Goal: Task Accomplishment & Management: Manage account settings

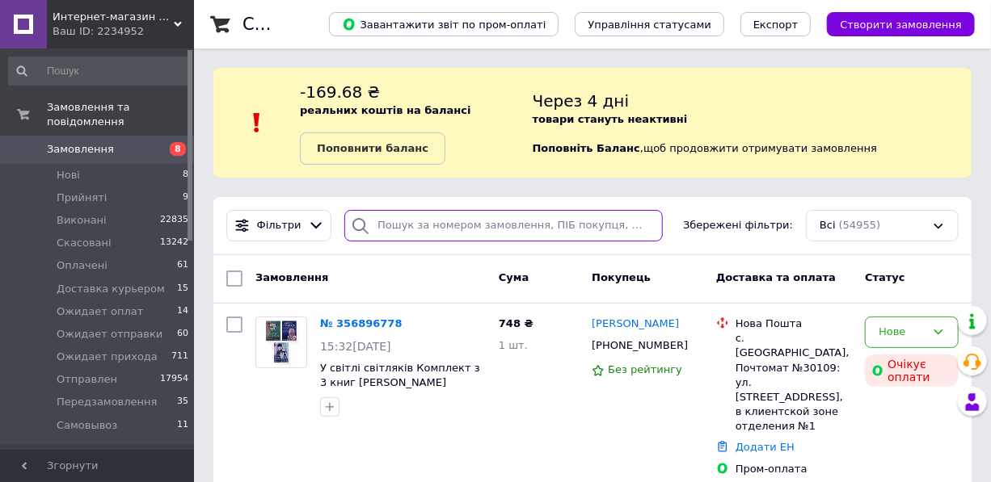
click at [416, 225] on input "search" at bounding box center [503, 226] width 318 height 32
paste input "[PHONE_NUMBER]"
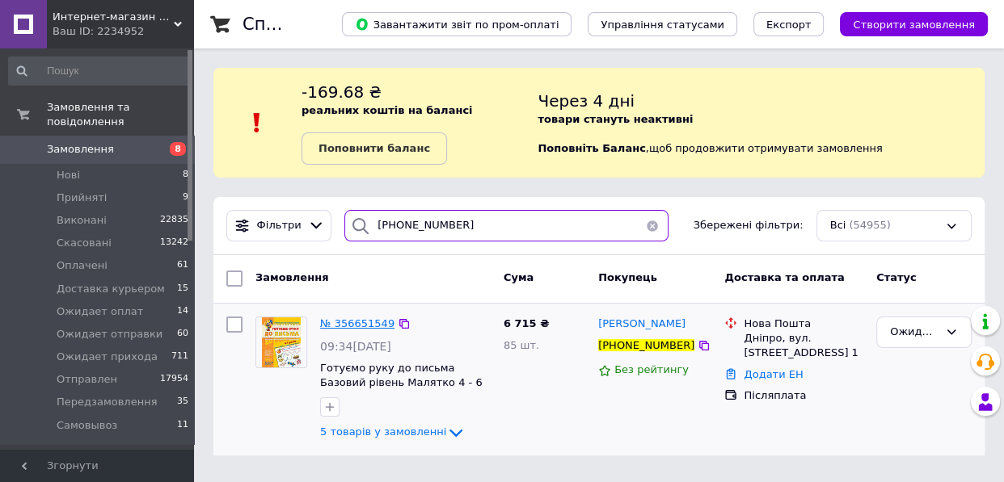
type input "[PHONE_NUMBER]"
click at [350, 328] on span "№ 356651549" at bounding box center [357, 324] width 74 height 12
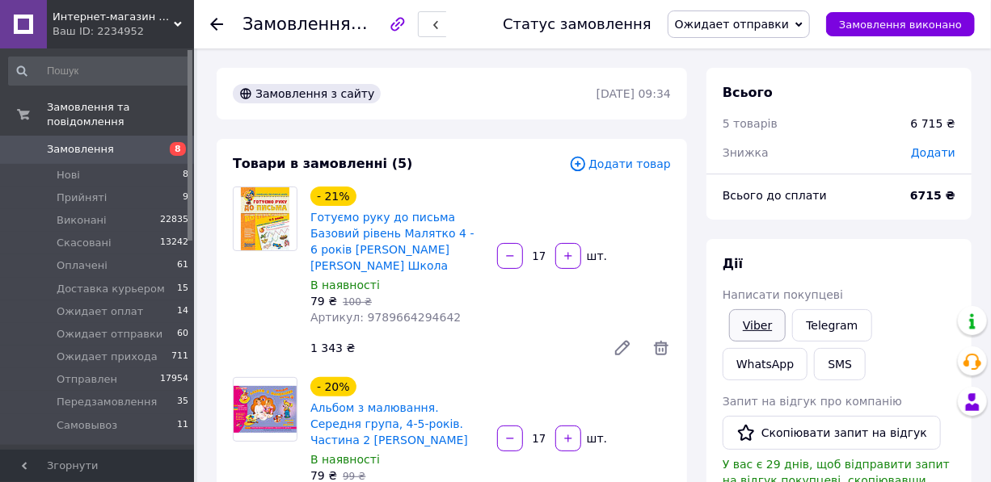
click at [754, 328] on link "Viber" at bounding box center [757, 326] width 57 height 32
click at [96, 373] on span "Отправлен" at bounding box center [87, 380] width 61 height 15
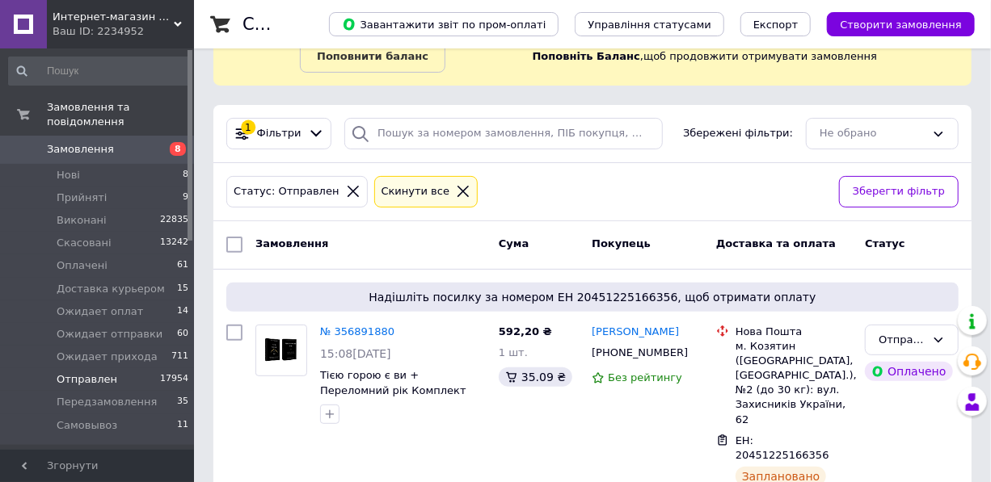
scroll to position [220, 0]
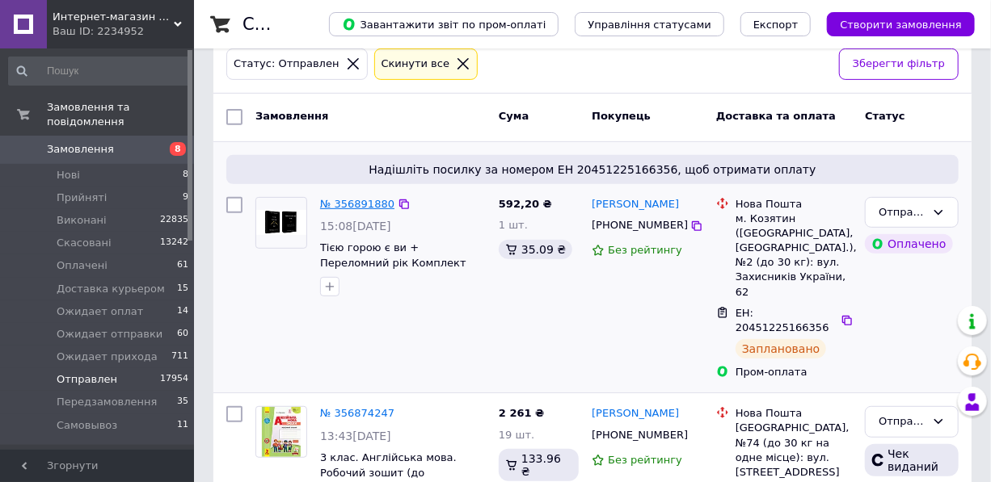
click at [348, 204] on link "№ 356891880" at bounding box center [357, 204] width 74 height 12
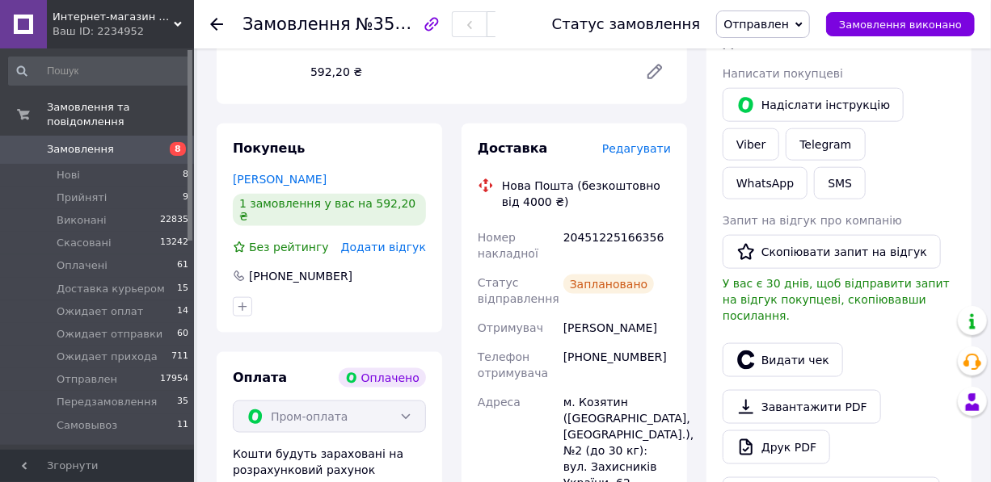
scroll to position [808, 0]
click at [326, 172] on link "[PERSON_NAME]" at bounding box center [280, 178] width 94 height 13
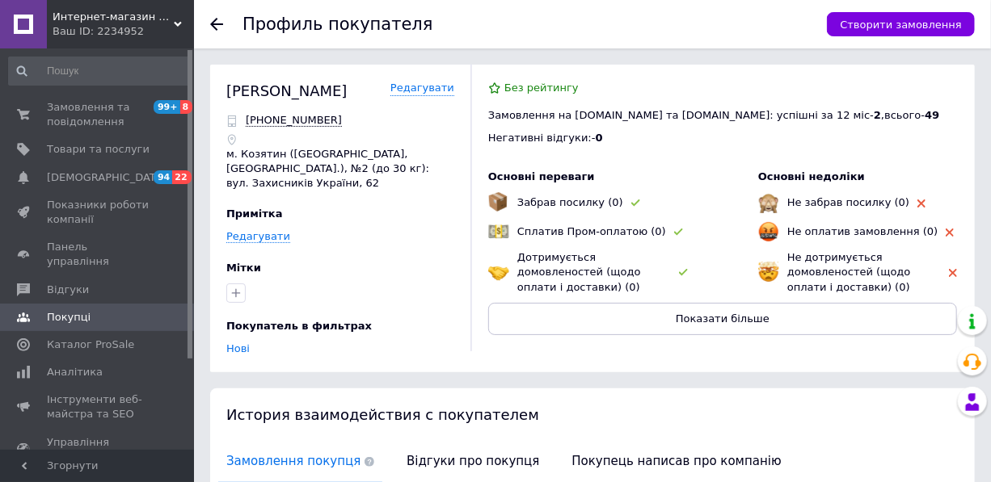
click at [213, 23] on use at bounding box center [216, 24] width 13 height 13
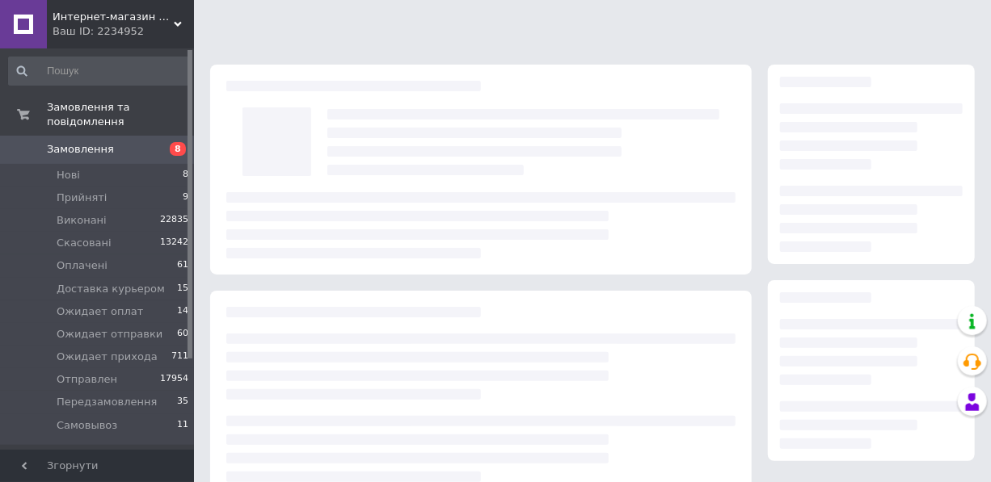
scroll to position [255, 0]
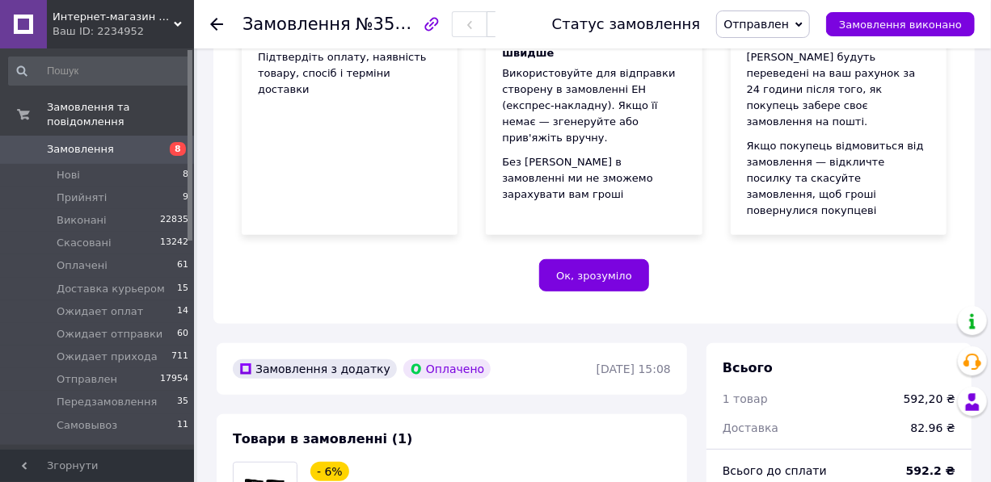
click at [73, 142] on span "Замовлення" at bounding box center [80, 149] width 67 height 15
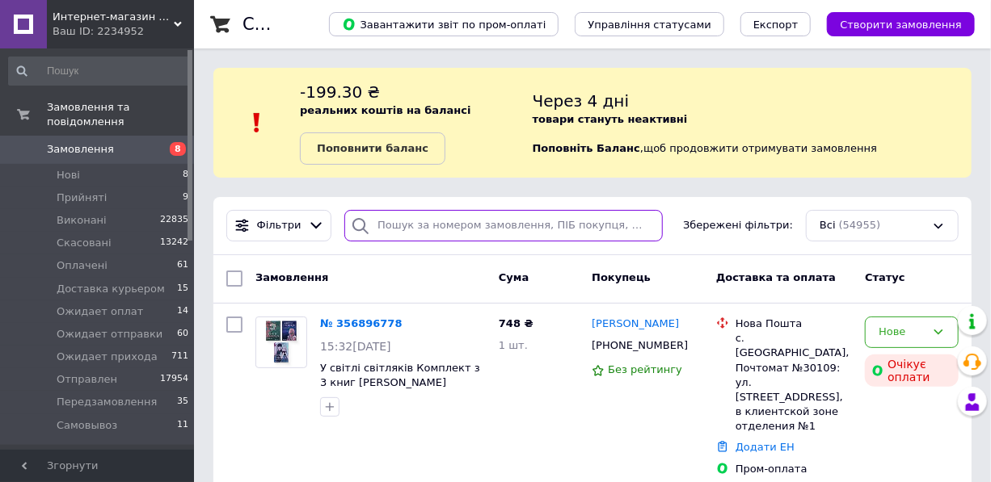
click at [395, 214] on input "search" at bounding box center [503, 226] width 318 height 32
paste input "[PHONE_NUMBER]"
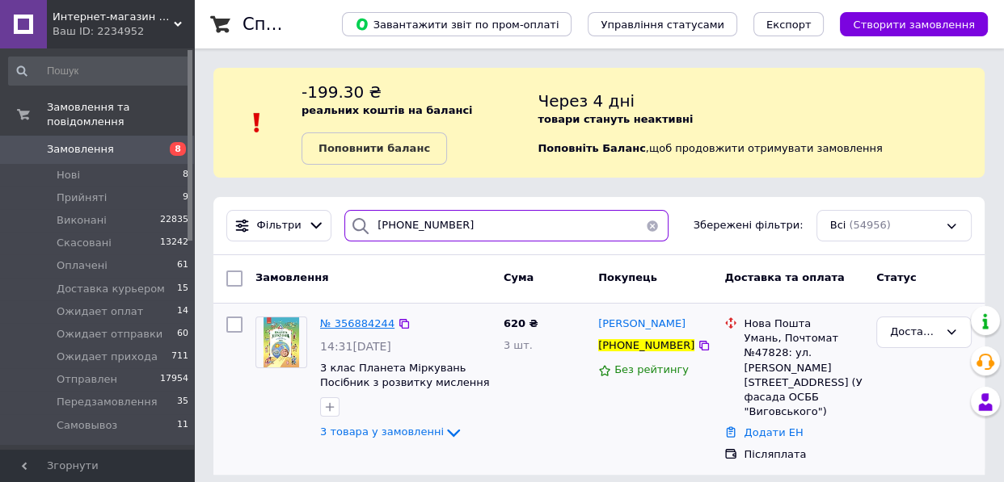
type input "[PHONE_NUMBER]"
click at [368, 323] on span "№ 356884244" at bounding box center [357, 324] width 74 height 12
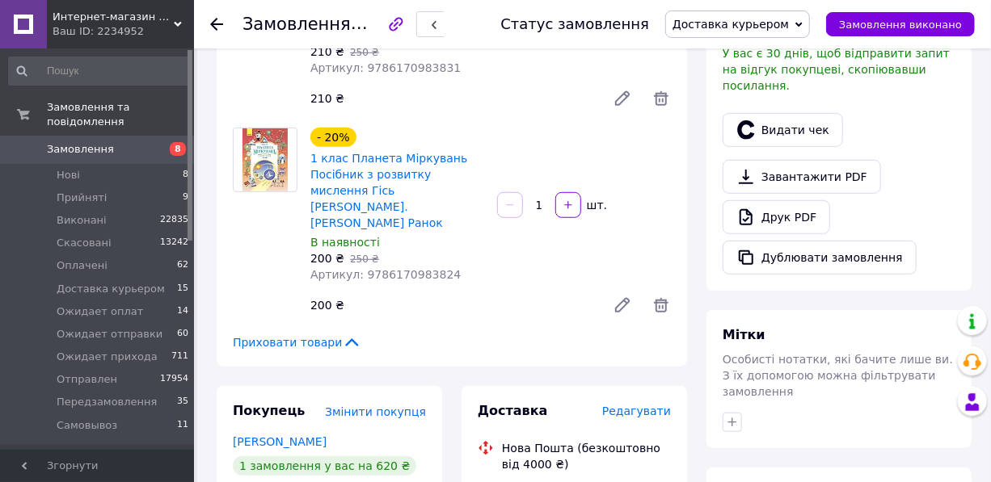
scroll to position [735, 0]
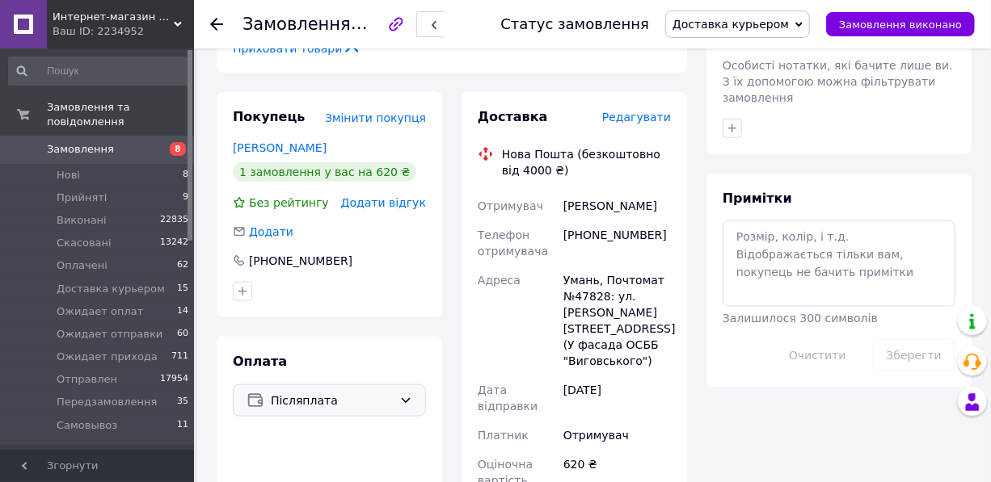
click at [284, 392] on span "Післяплата" at bounding box center [332, 401] width 122 height 18
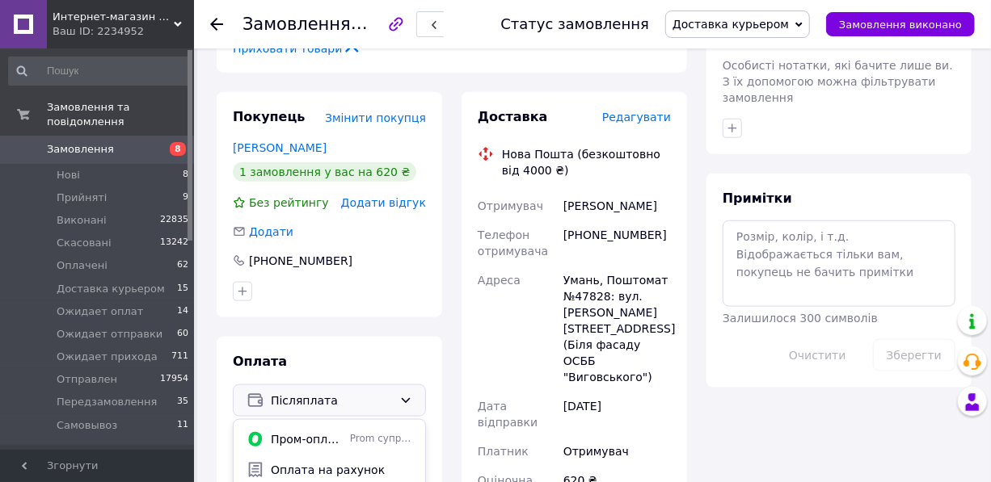
scroll to position [41, 0]
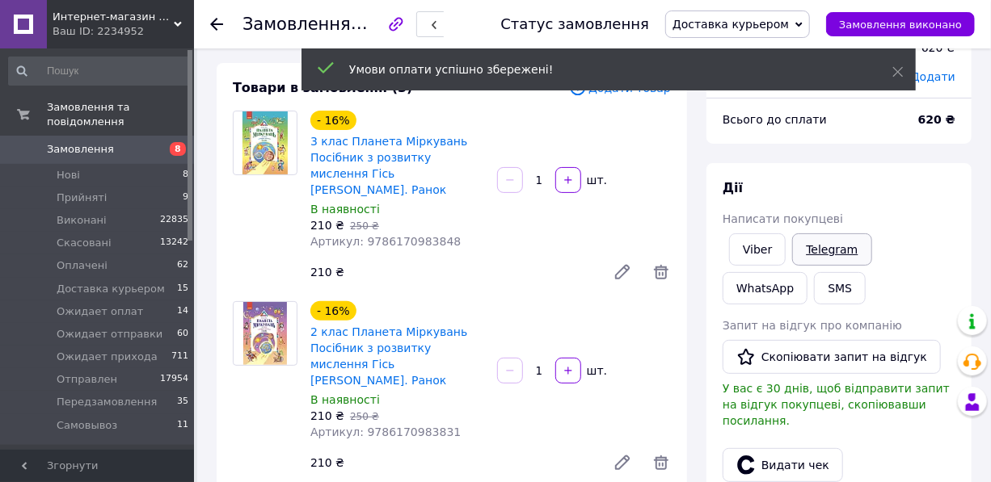
scroll to position [73, 0]
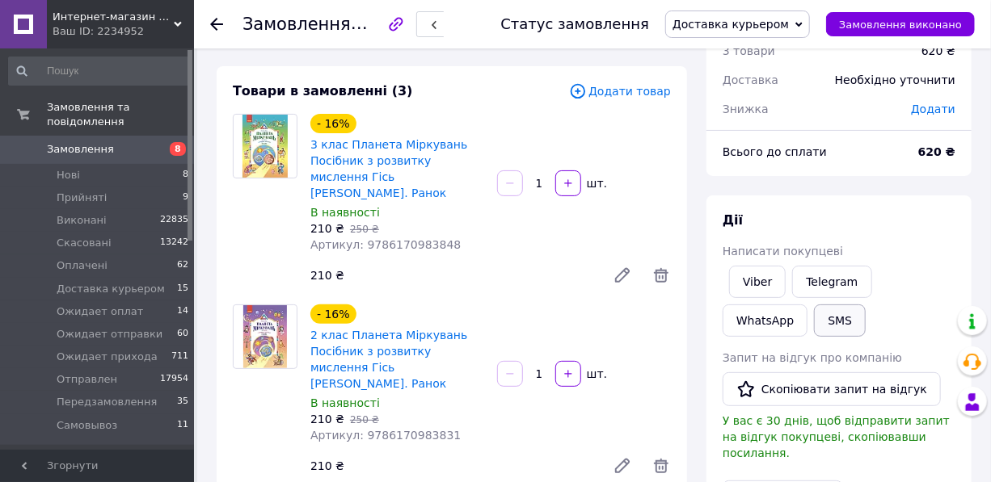
click at [814, 318] on button "SMS" at bounding box center [840, 321] width 52 height 32
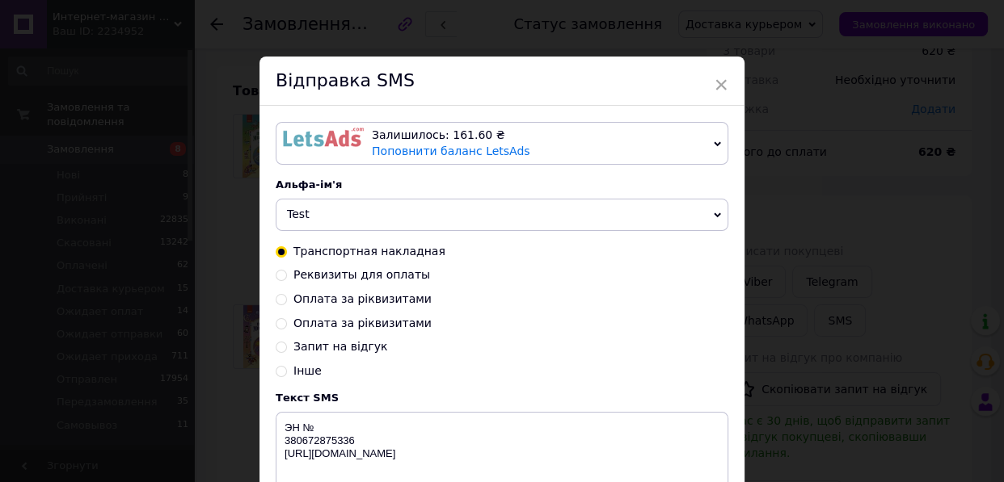
click at [354, 328] on span "Оплата за ріквизитами" at bounding box center [362, 323] width 138 height 13
click at [287, 328] on input "Оплата за ріквизитами" at bounding box center [281, 322] width 11 height 11
radio input "true"
radio input "false"
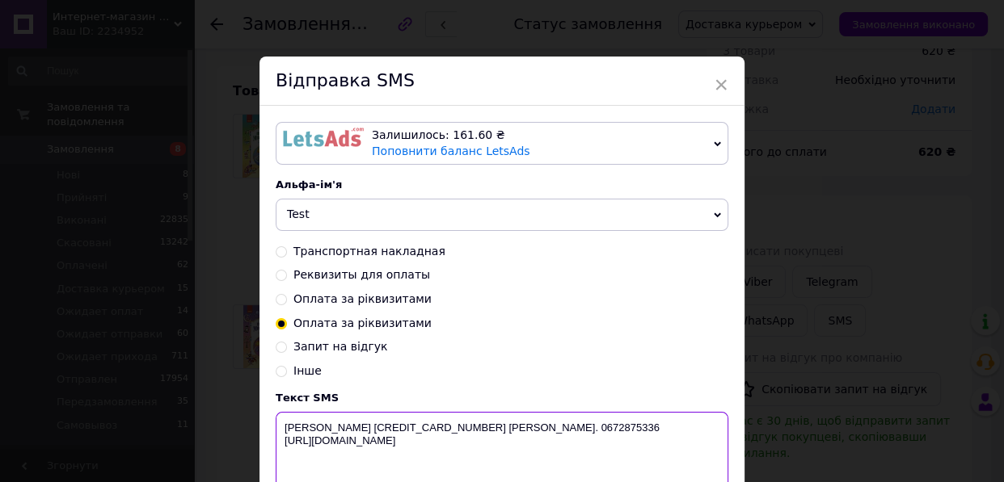
click at [646, 422] on textarea "[PERSON_NAME] [CREDIT_CARD_NUMBER] [PERSON_NAME]. 0672875336 [URL][DOMAIN_NAME]" at bounding box center [502, 454] width 453 height 84
drag, startPoint x: 395, startPoint y: 457, endPoint x: 280, endPoint y: 419, distance: 121.6
click at [280, 419] on textarea "[PERSON_NAME] [CREDIT_CARD_NUMBER] [PERSON_NAME] сума 620грн. 0672875336 [URL][…" at bounding box center [502, 454] width 453 height 84
type textarea "[PERSON_NAME] [CREDIT_CARD_NUMBER] [PERSON_NAME] сума 620грн. 0672875336 [URL][…"
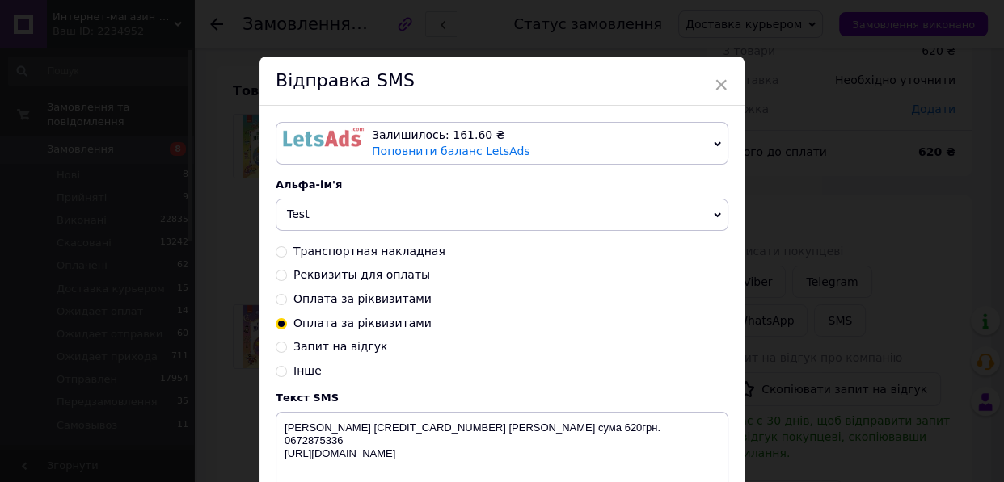
drag, startPoint x: 857, startPoint y: 313, endPoint x: 853, endPoint y: 326, distance: 13.3
click at [854, 313] on div "× Відправка SMS Залишилось: 161.60 ₴ Поповнити баланс LetsAds Залишилось: 0.15 …" at bounding box center [502, 241] width 1004 height 482
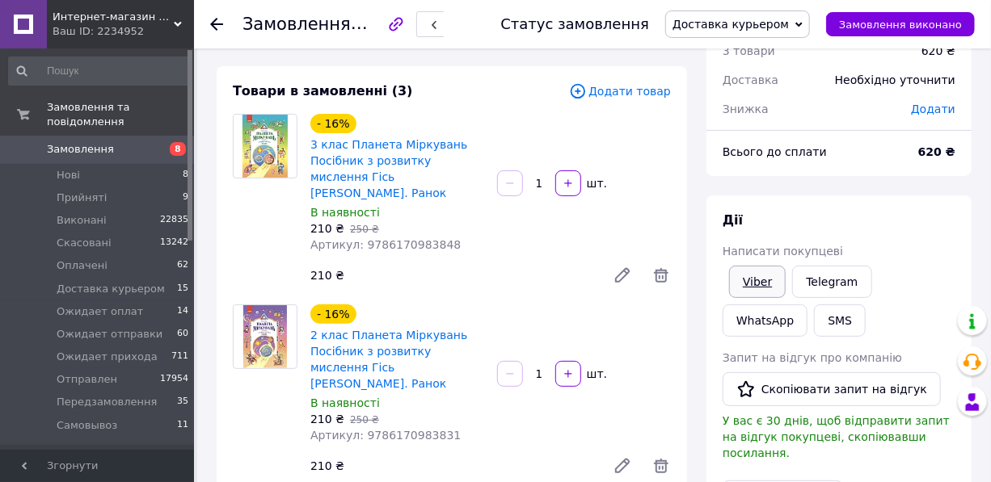
click at [765, 280] on link "Viber" at bounding box center [757, 282] width 57 height 32
click at [780, 27] on span "Доставка курьером" at bounding box center [730, 24] width 116 height 13
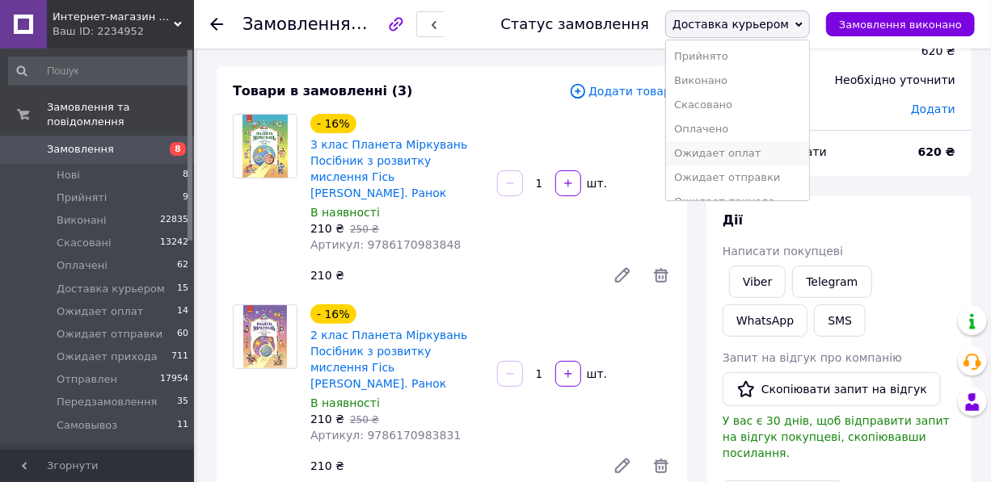
click at [777, 156] on li "Ожидает оплат" at bounding box center [737, 153] width 143 height 24
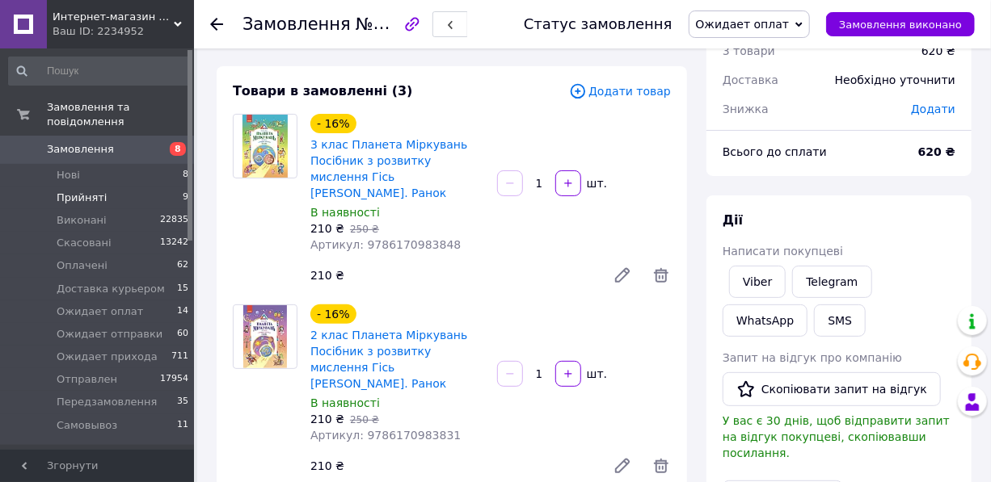
click at [76, 191] on span "Прийняті" at bounding box center [82, 198] width 50 height 15
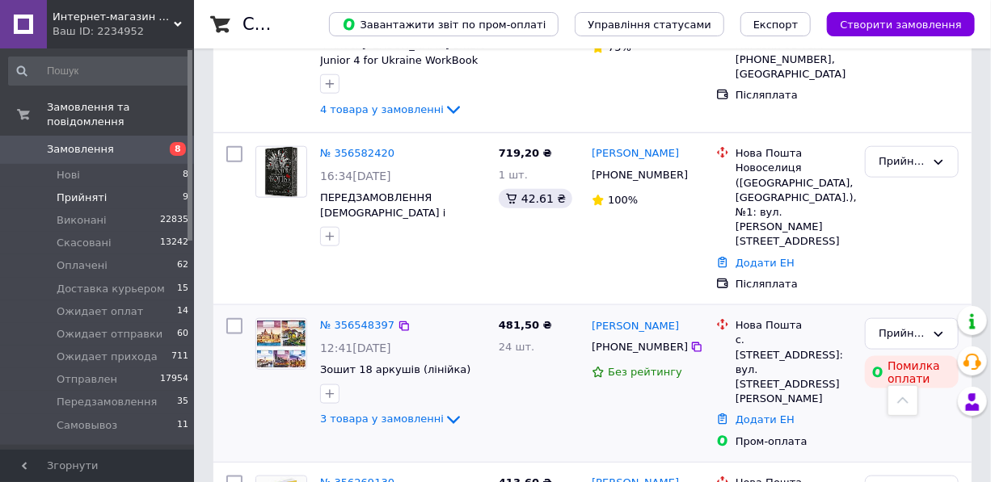
scroll to position [735, 0]
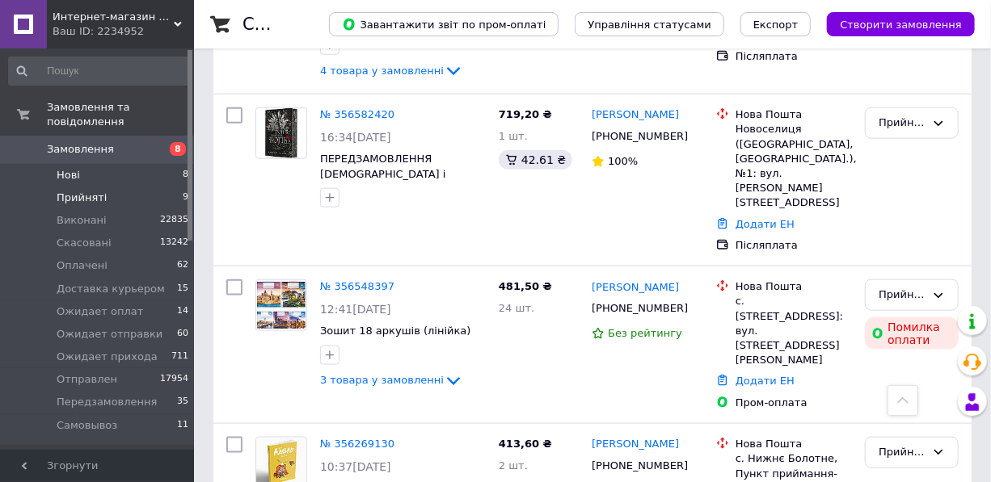
click at [90, 164] on li "Нові 8" at bounding box center [99, 175] width 198 height 23
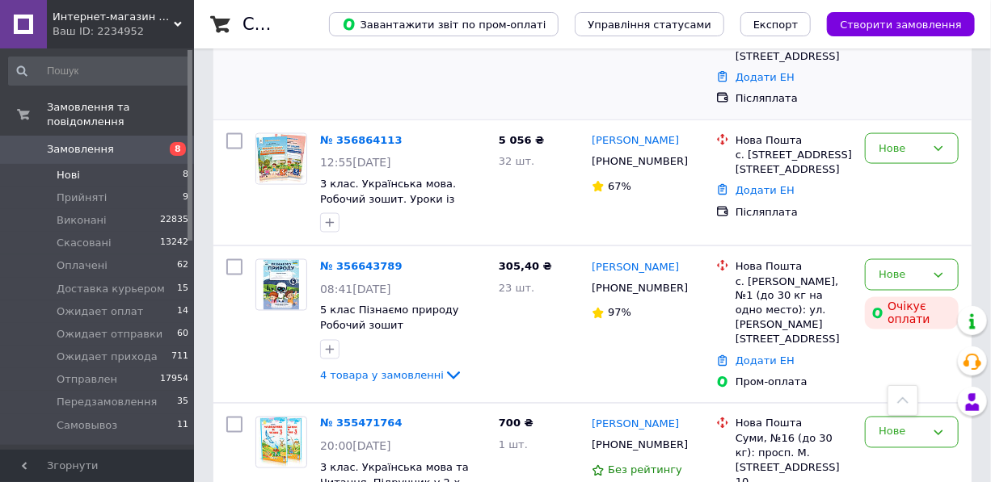
scroll to position [1067, 0]
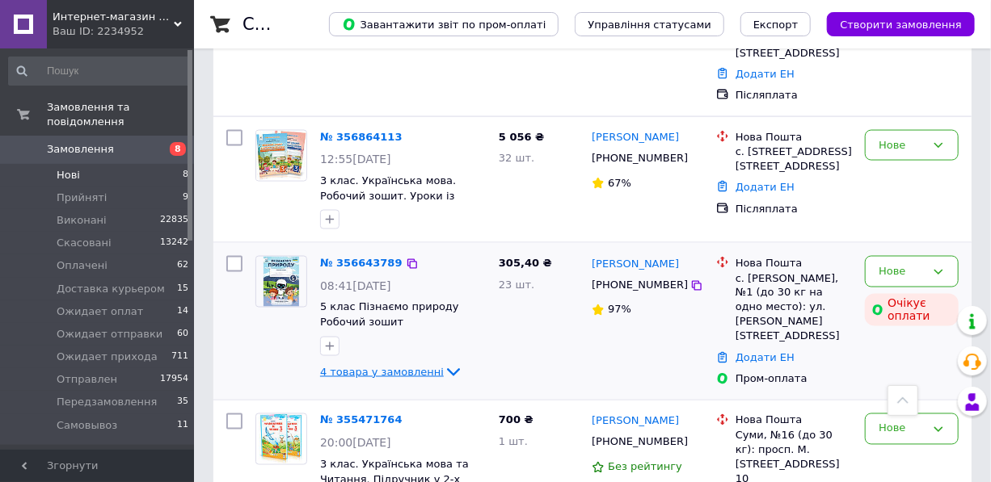
click at [447, 369] on icon at bounding box center [453, 373] width 13 height 8
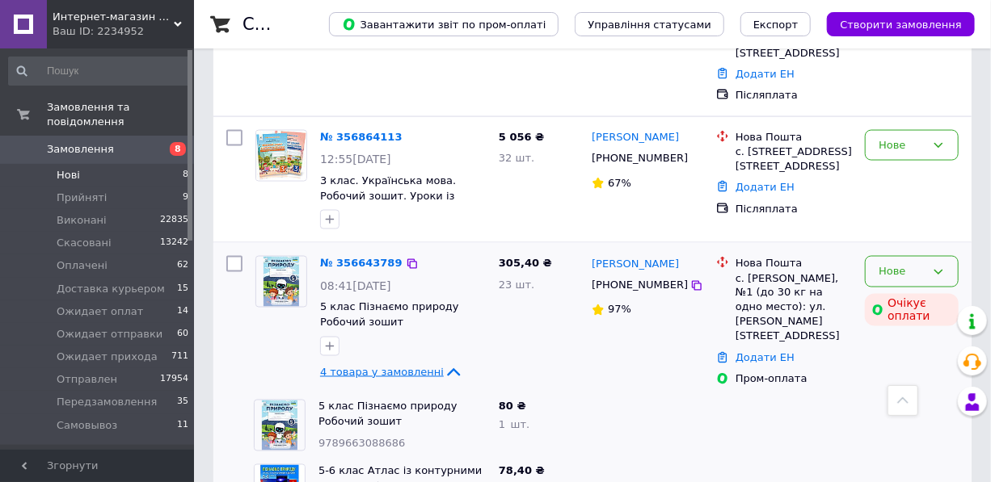
click at [940, 256] on div "Нове" at bounding box center [912, 272] width 94 height 32
click at [927, 350] on li "Скасовано" at bounding box center [912, 365] width 92 height 30
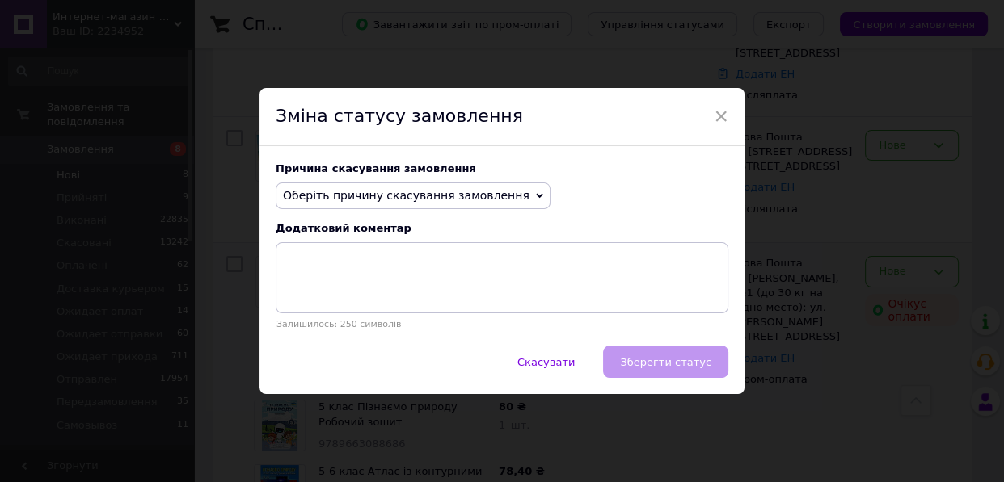
click at [436, 195] on span "Оберіть причину скасування замовлення" at bounding box center [406, 195] width 246 height 13
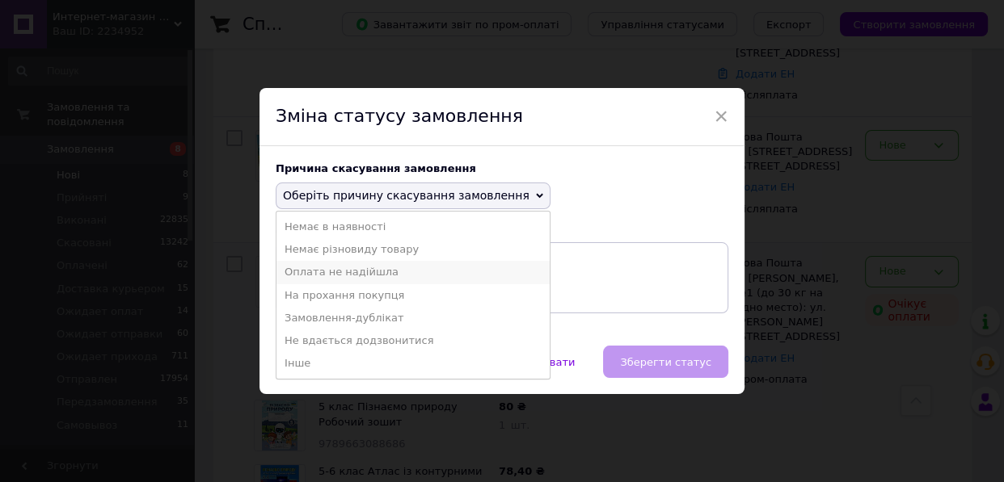
click at [347, 274] on li "Оплата не надійшла" at bounding box center [412, 272] width 273 height 23
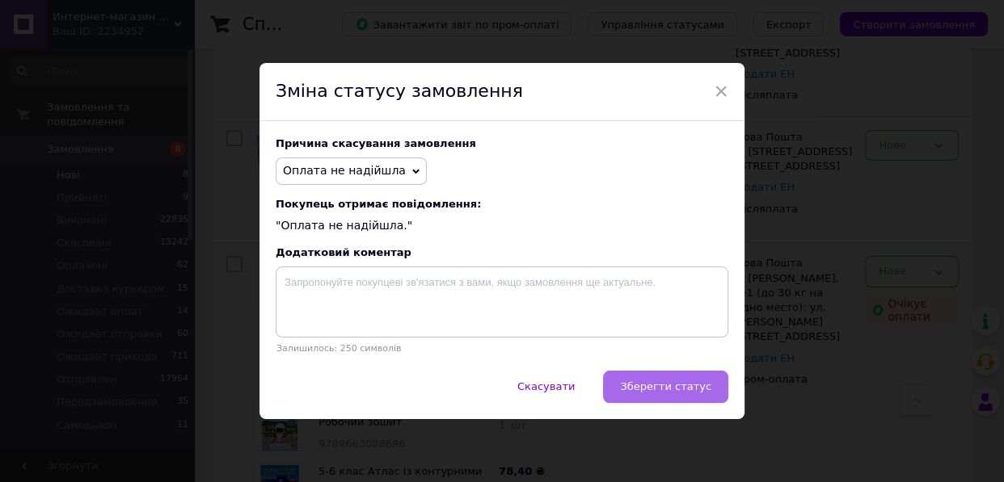
click at [647, 375] on button "Зберегти статус" at bounding box center [665, 387] width 125 height 32
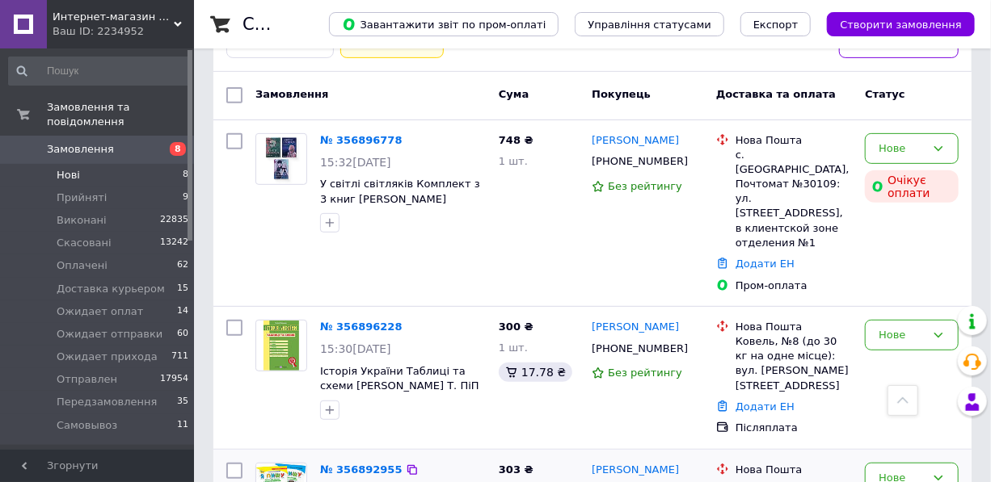
scroll to position [223, 0]
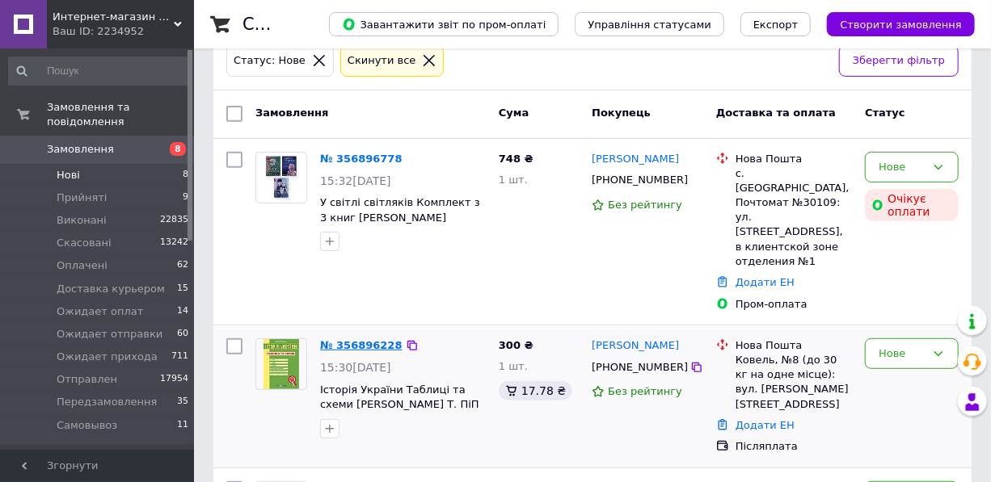
click at [367, 339] on link "№ 356896228" at bounding box center [361, 345] width 82 height 12
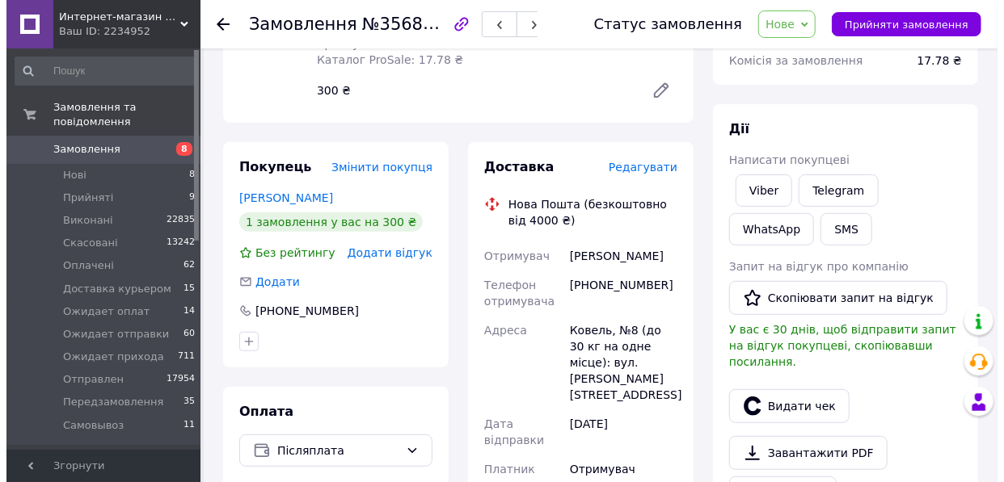
scroll to position [220, 0]
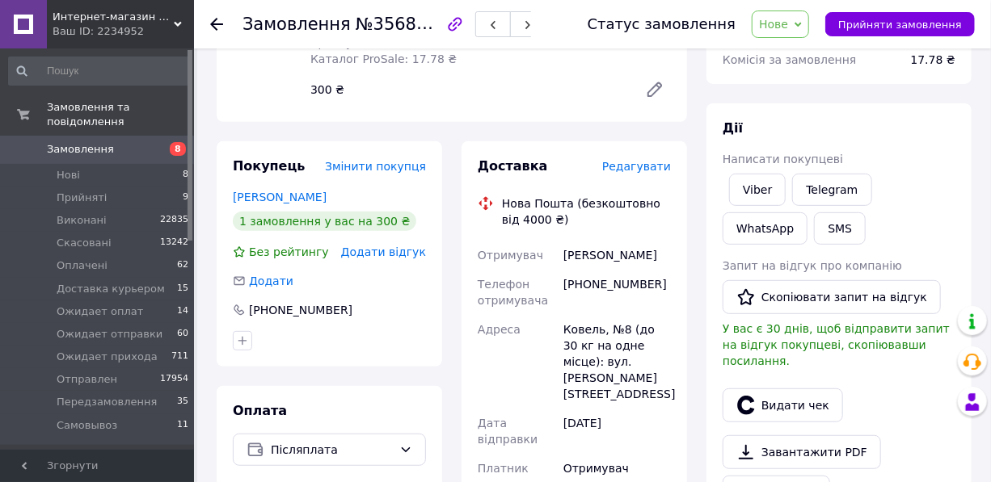
click at [655, 168] on span "Редагувати" at bounding box center [636, 166] width 69 height 13
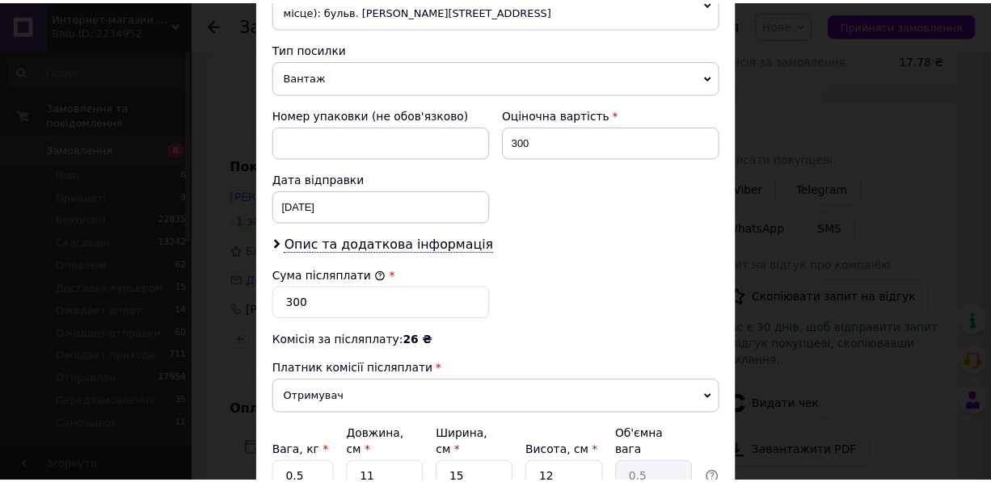
scroll to position [748, 0]
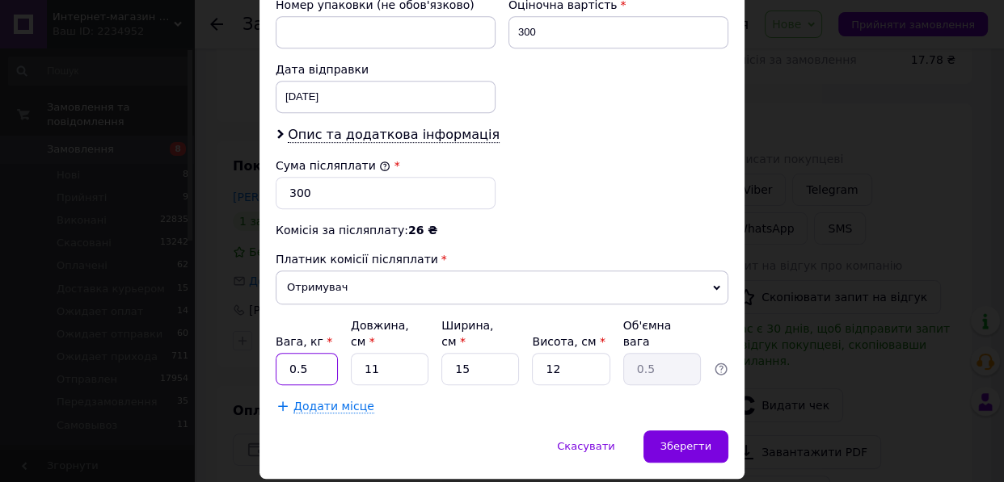
click at [308, 353] on input "0.5" at bounding box center [307, 369] width 62 height 32
type input "0"
type input "1"
click at [416, 353] on input "11" at bounding box center [390, 369] width 78 height 32
type input "1"
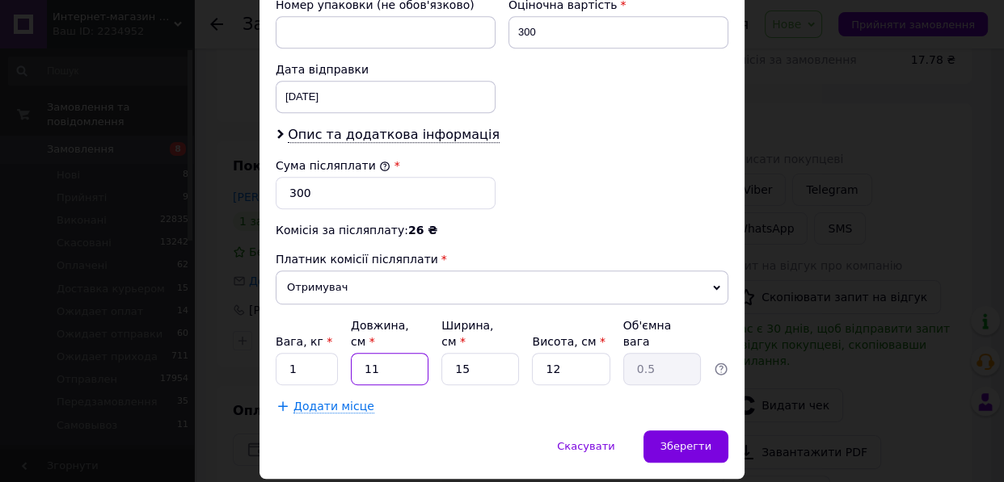
type input "0.1"
type input "2"
type input "0.1"
type input "22"
type input "0.99"
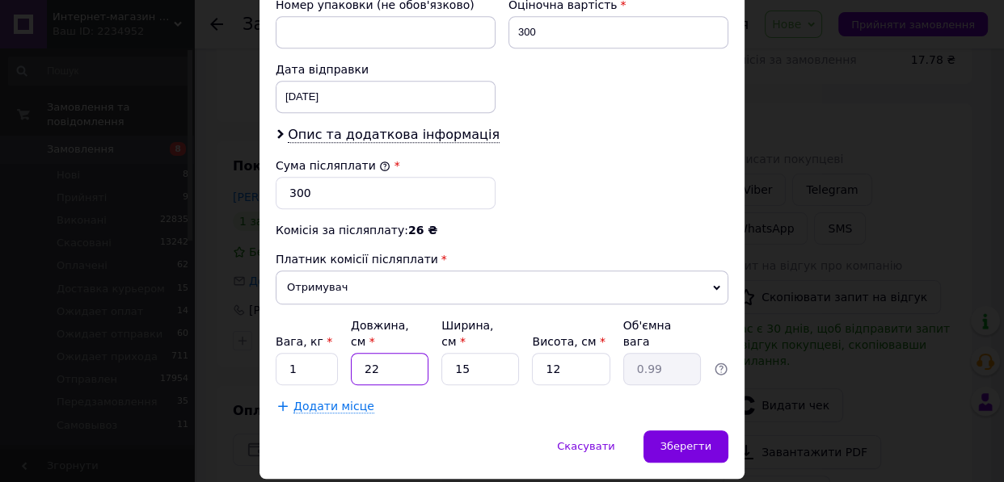
type input "22"
click at [559, 353] on input "12" at bounding box center [571, 369] width 78 height 32
type input "1"
type input "0.1"
type input "4"
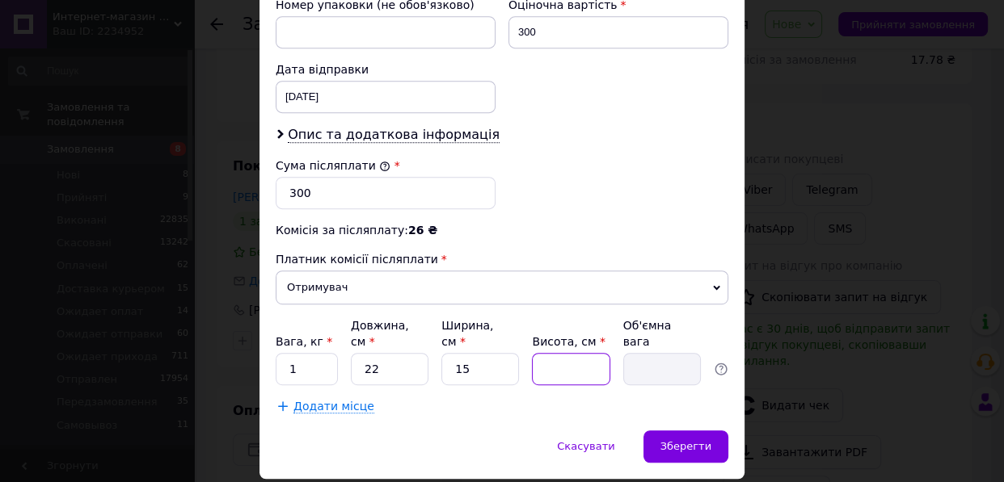
type input "0.33"
type input "4"
click at [700, 431] on div "Зберегти" at bounding box center [685, 447] width 85 height 32
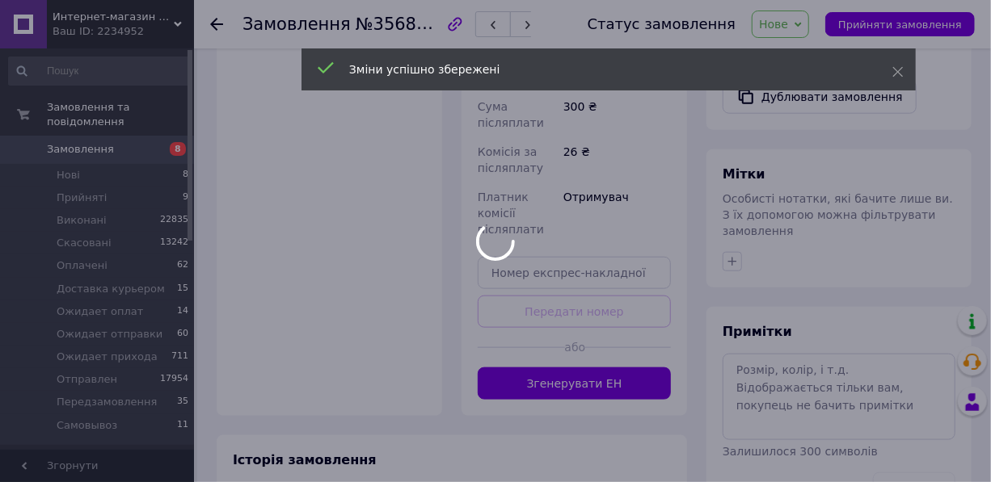
scroll to position [661, 0]
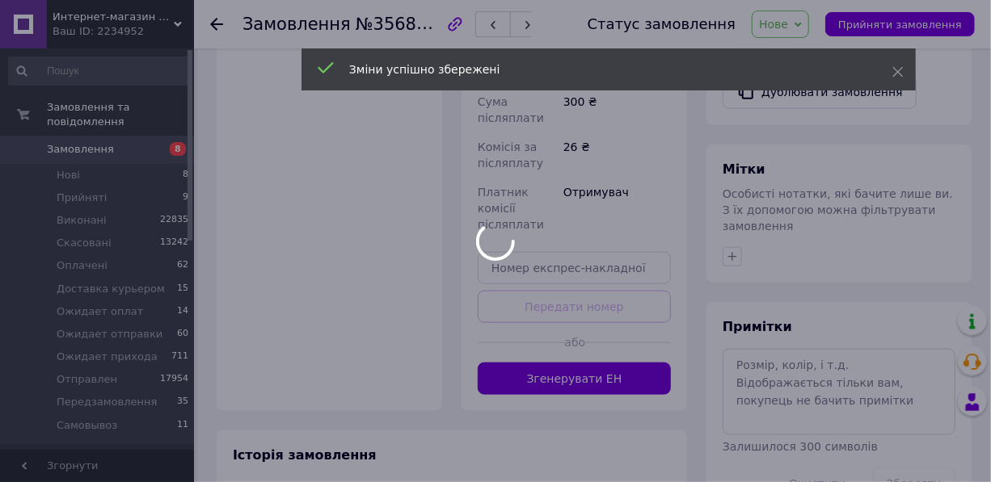
click at [627, 363] on button "Згенерувати ЕН" at bounding box center [574, 379] width 193 height 32
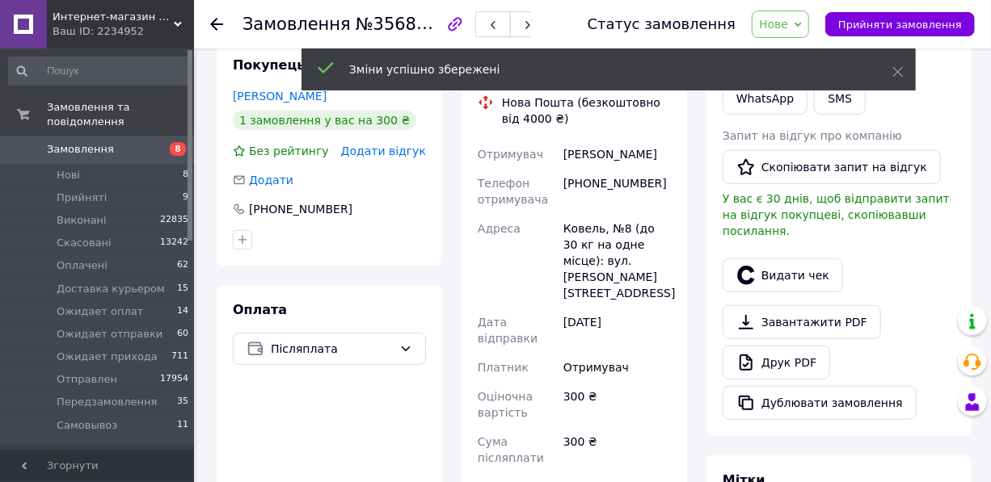
scroll to position [220, 0]
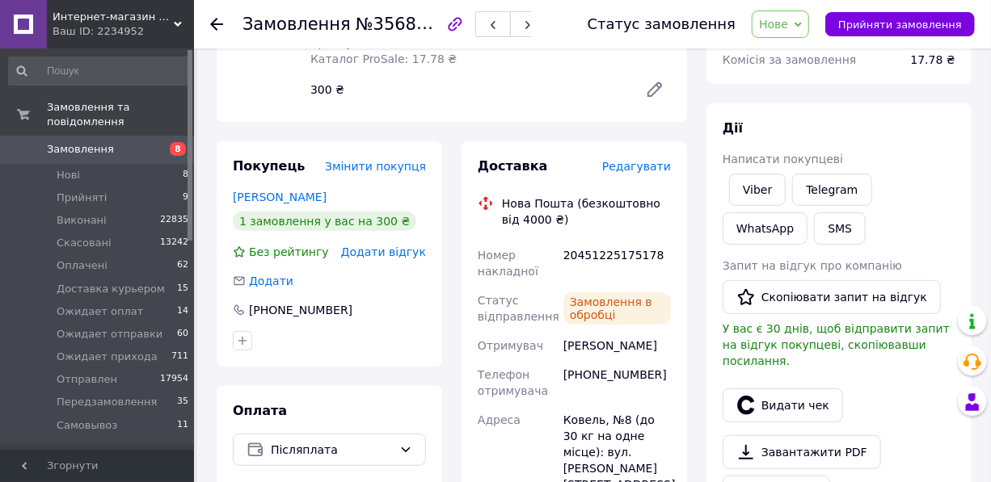
click at [623, 254] on div "20451225175178" at bounding box center [617, 263] width 114 height 45
copy div "20451225175178"
click at [767, 196] on link "Viber" at bounding box center [757, 190] width 57 height 32
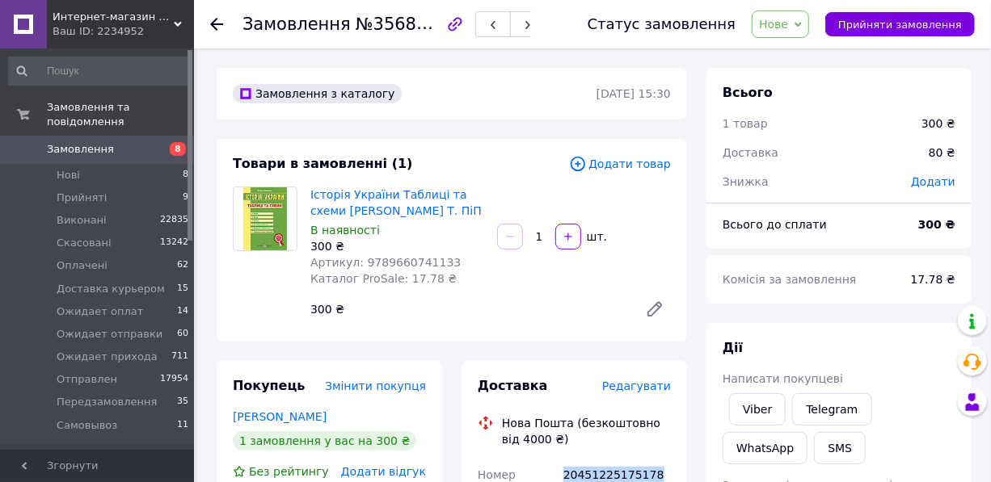
scroll to position [0, 0]
click at [776, 406] on link "Viber" at bounding box center [757, 410] width 57 height 32
click at [805, 15] on span "Нове" at bounding box center [780, 24] width 57 height 27
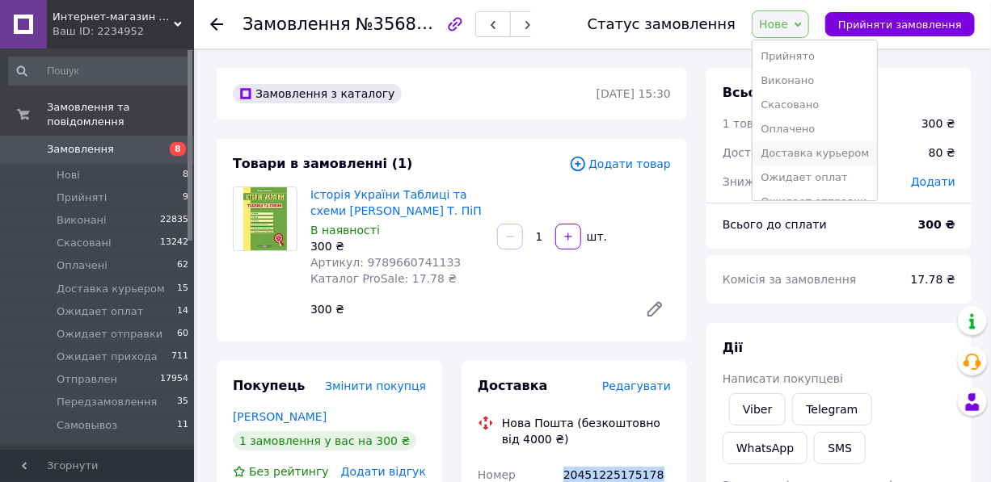
scroll to position [114, 0]
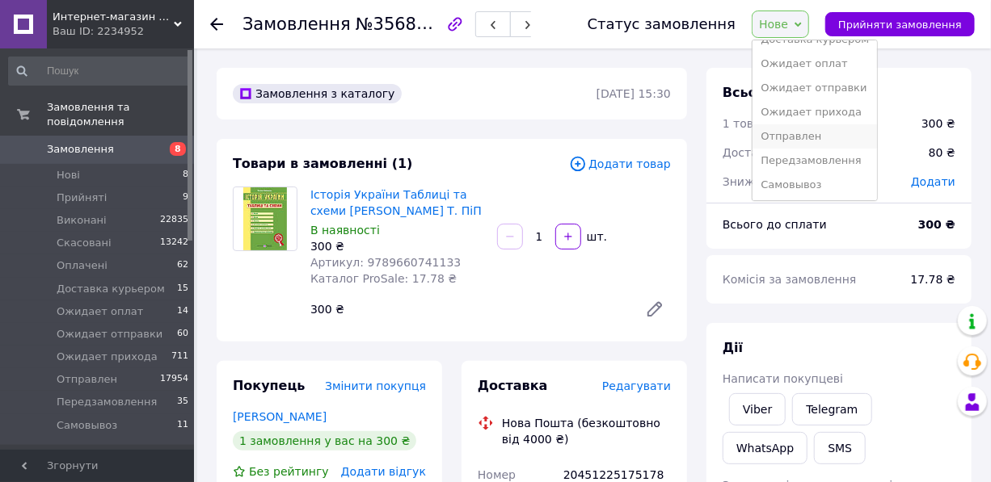
click at [817, 140] on li "Отправлен" at bounding box center [814, 136] width 124 height 24
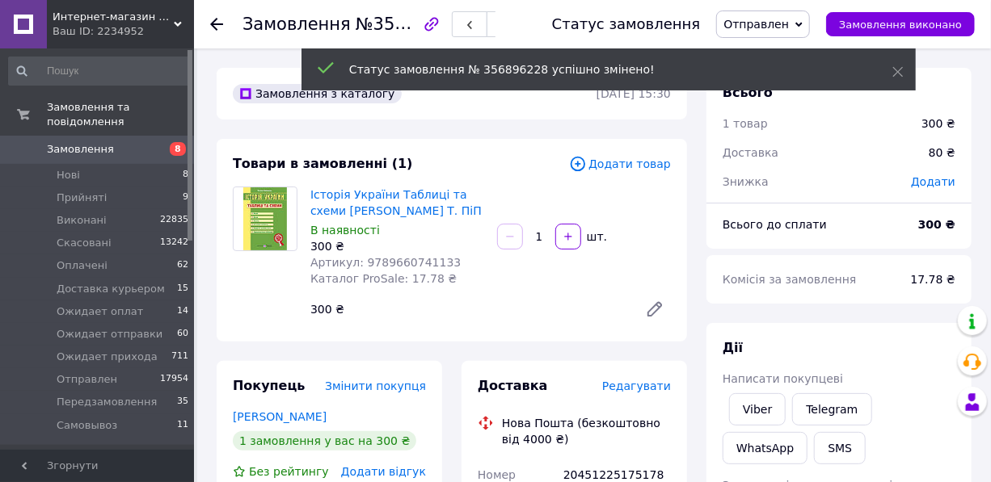
click at [212, 22] on use at bounding box center [216, 24] width 13 height 13
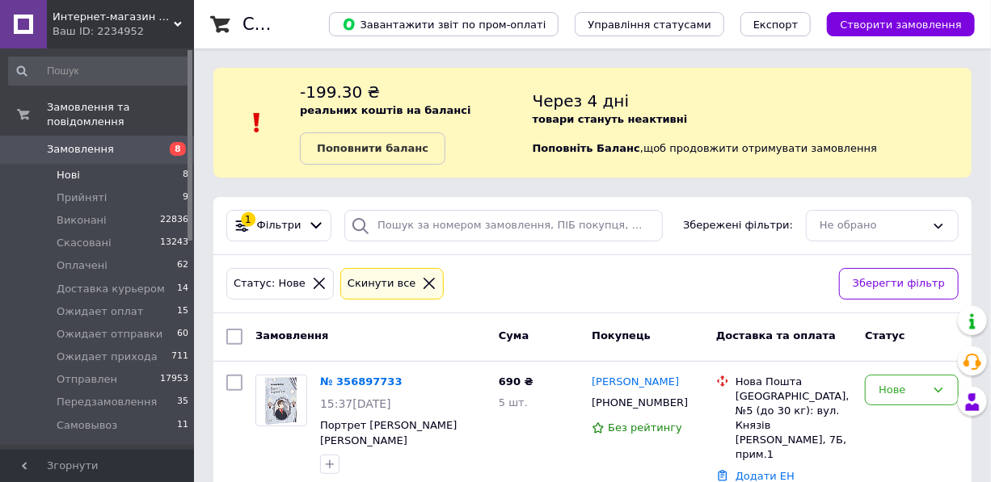
scroll to position [220, 0]
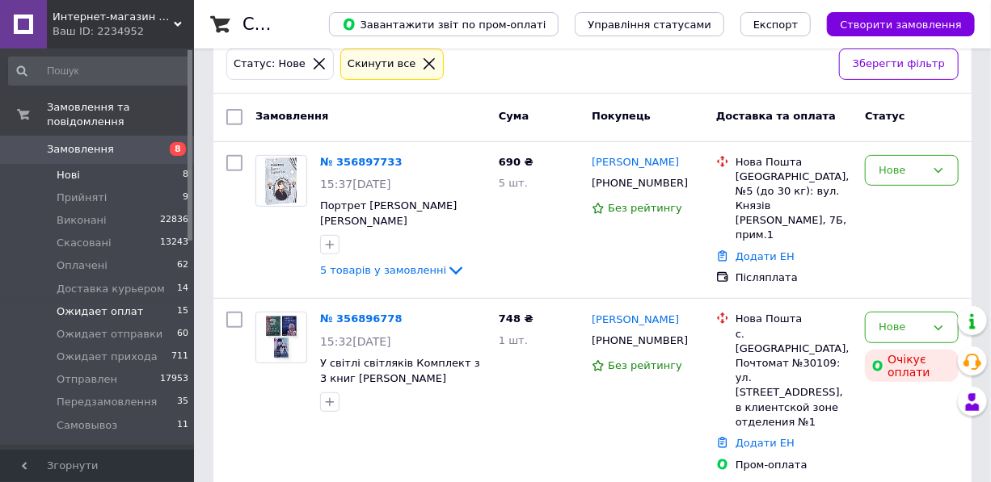
click at [108, 305] on span "Ожидает оплат" at bounding box center [100, 312] width 86 height 15
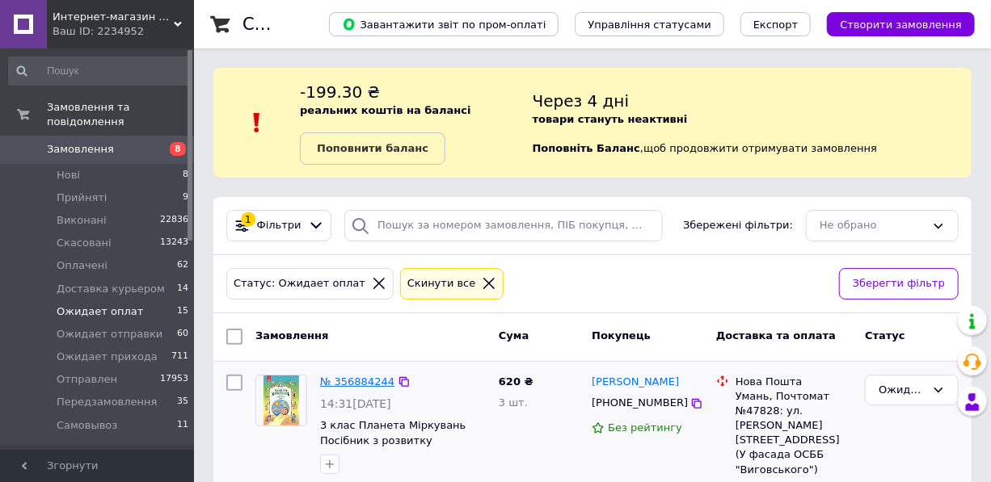
click at [354, 381] on link "№ 356884244" at bounding box center [357, 382] width 74 height 12
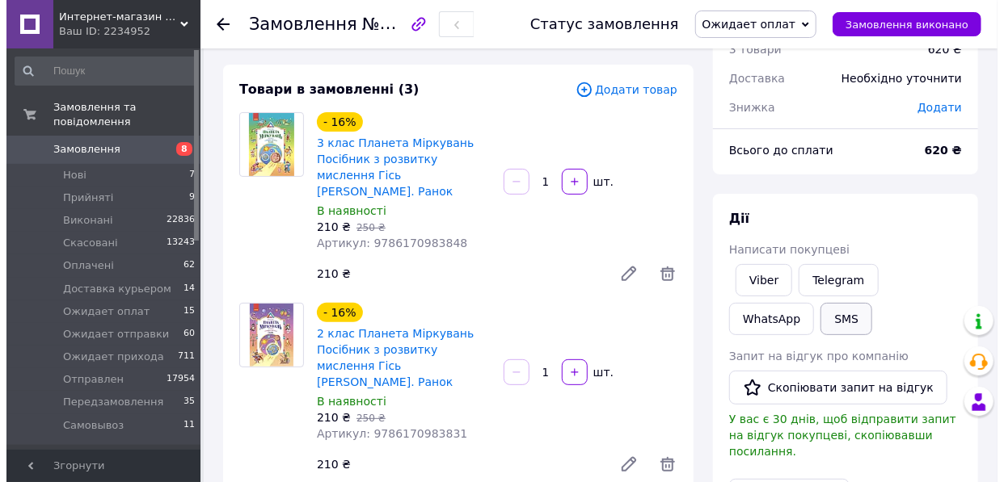
scroll to position [73, 0]
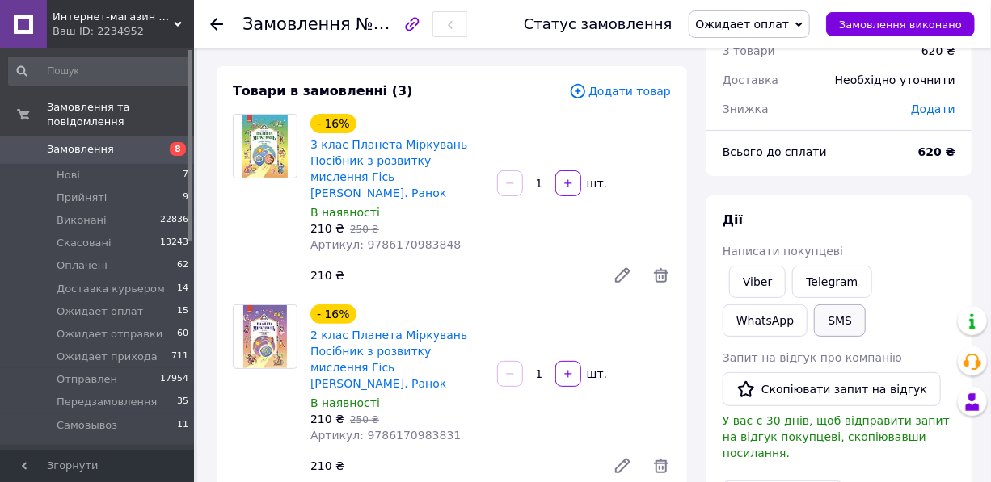
click at [814, 321] on button "SMS" at bounding box center [840, 321] width 52 height 32
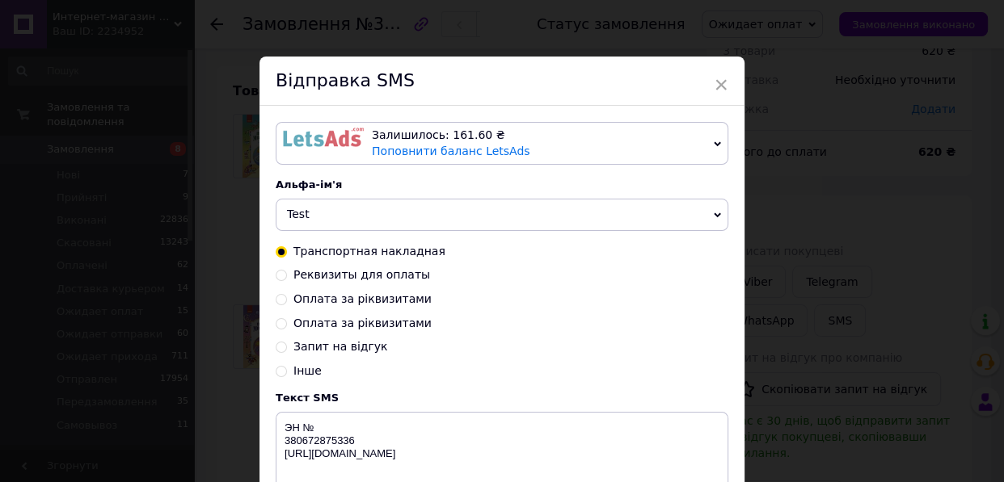
click at [361, 281] on span "Реквизиты для оплаты" at bounding box center [361, 274] width 137 height 13
click at [287, 280] on input "Реквизиты для оплаты" at bounding box center [281, 273] width 11 height 11
radio input "true"
radio input "false"
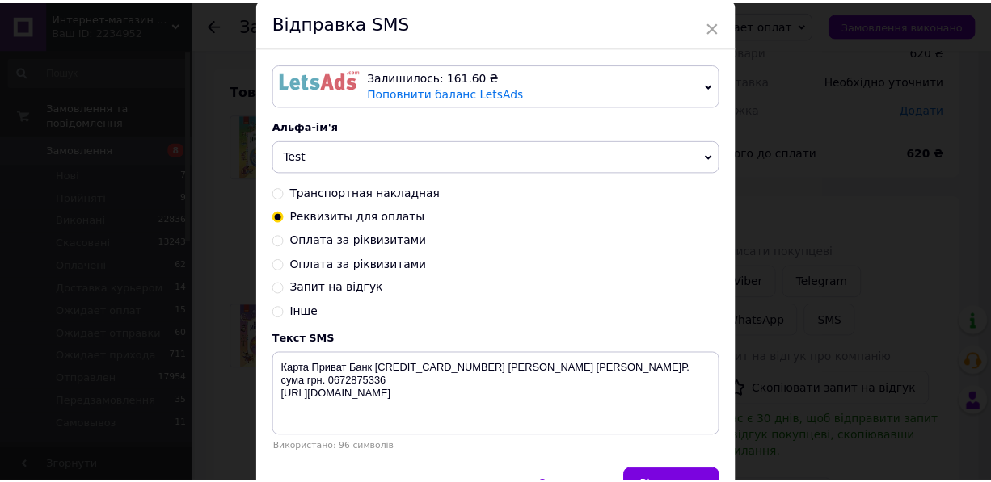
scroll to position [146, 0]
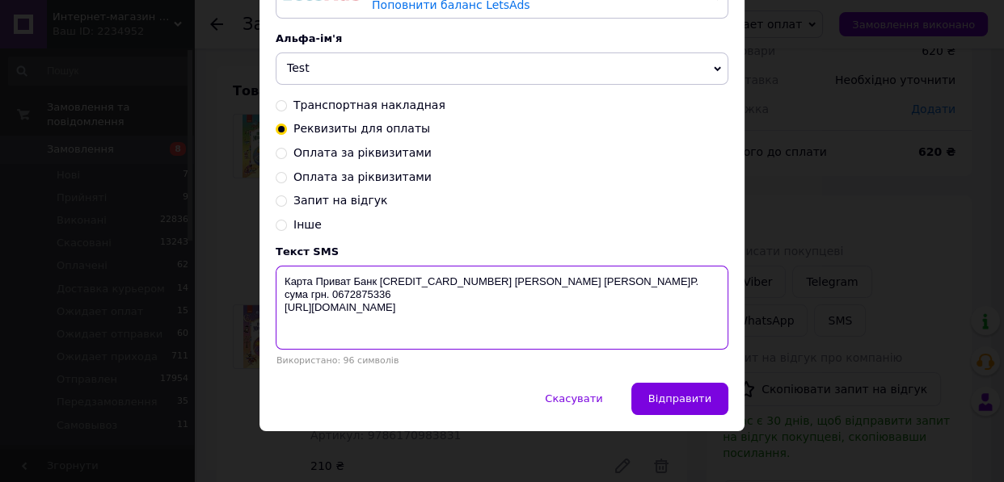
click at [576, 283] on textarea "Карта Приват Банк [CREDIT_CARD_NUMBER] [PERSON_NAME] [PERSON_NAME]Р. сума грн. …" at bounding box center [502, 308] width 453 height 84
drag, startPoint x: 395, startPoint y: 297, endPoint x: 266, endPoint y: 275, distance: 131.1
click at [266, 275] on div "Залишилось: 161.60 ₴ Поповнити баланс LetsAds Залишилось: 0.15 ₴ Поповнити бала…" at bounding box center [501, 171] width 485 height 423
type textarea "Карта Приват Банк [CREDIT_CARD_NUMBER] [PERSON_NAME] [PERSON_NAME]Р. сума 620гр…"
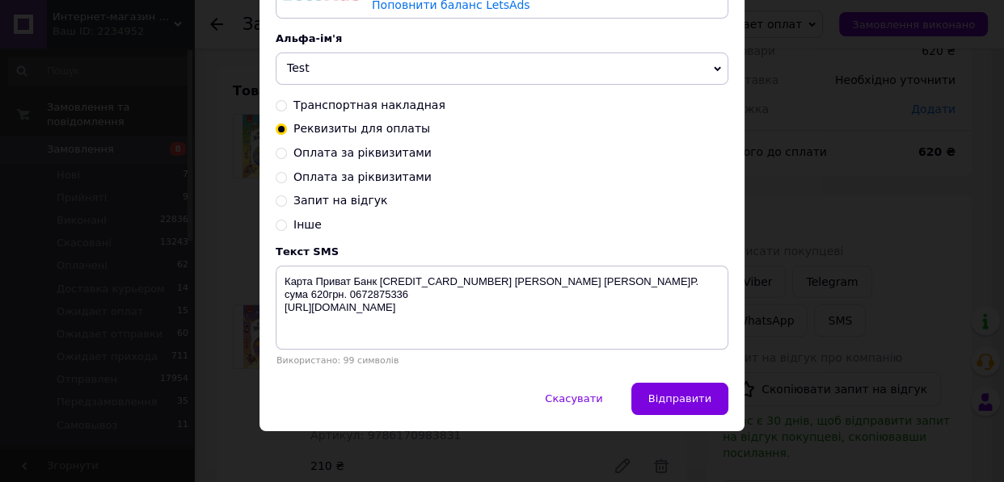
click at [777, 218] on div "× Відправка SMS Залишилось: 161.60 ₴ Поповнити баланс LetsAds Залишилось: 0.15 …" at bounding box center [502, 241] width 1004 height 482
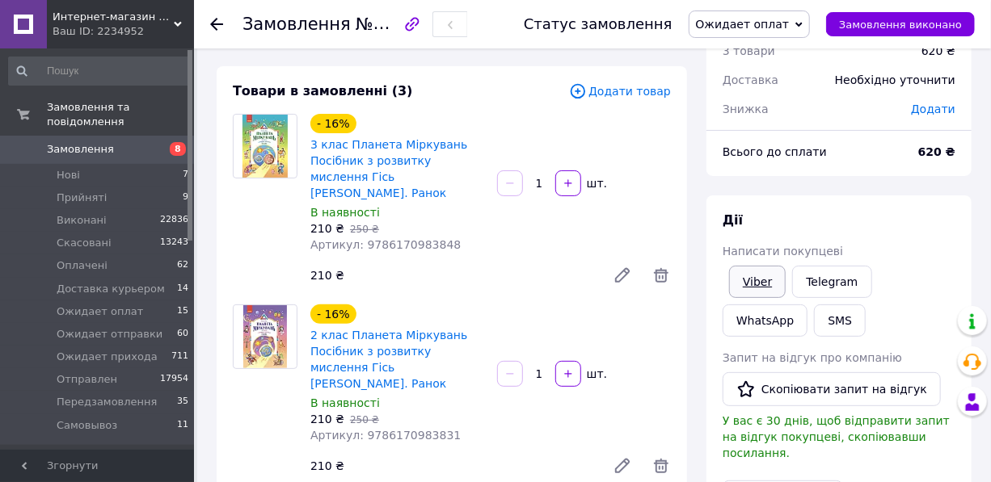
click at [759, 278] on link "Viber" at bounding box center [757, 282] width 57 height 32
click at [98, 164] on li "Нові 7" at bounding box center [99, 175] width 198 height 23
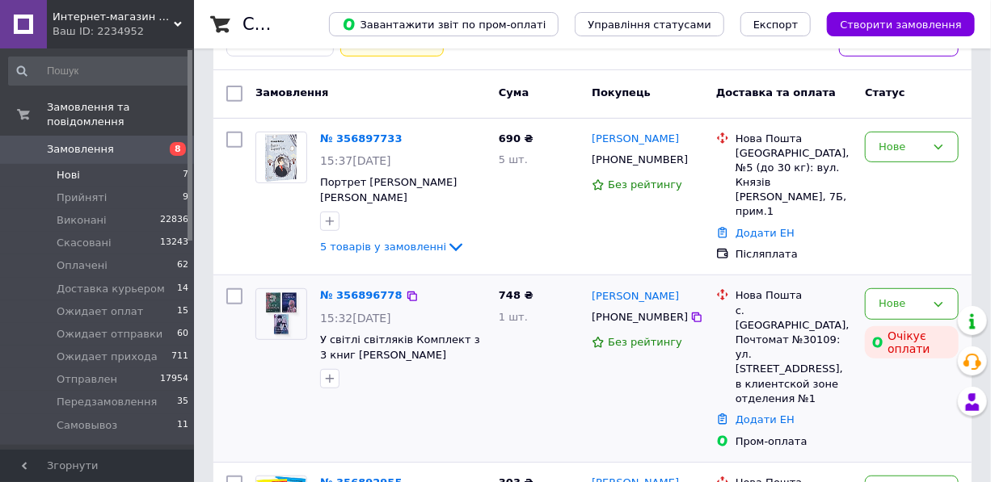
scroll to position [293, 0]
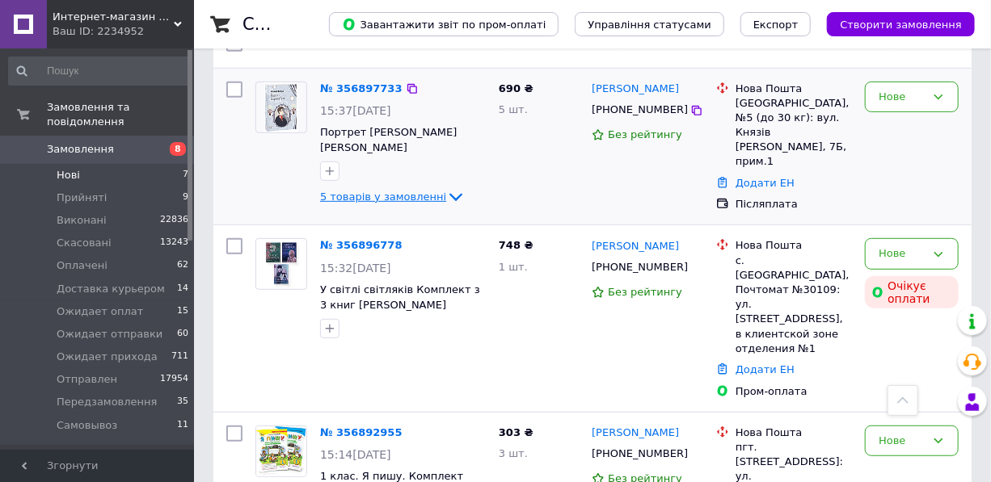
click at [446, 195] on icon at bounding box center [455, 196] width 19 height 19
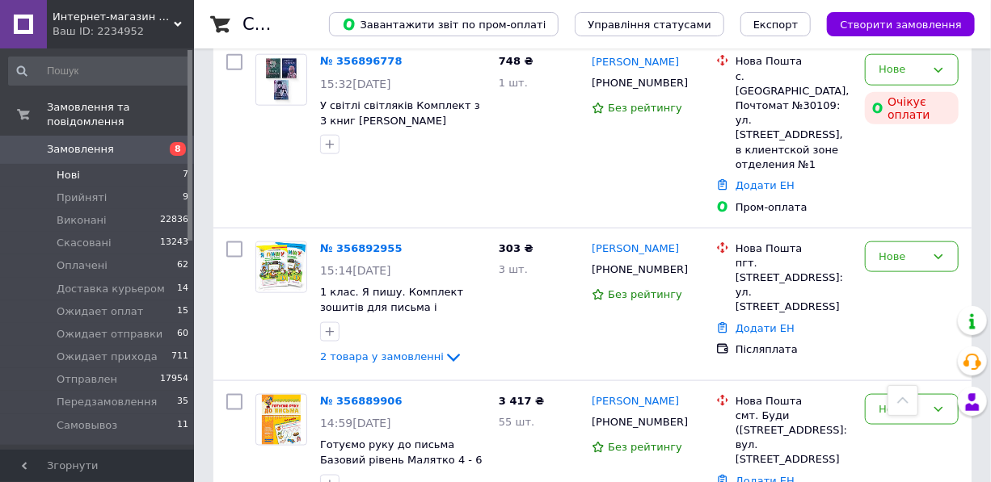
scroll to position [808, 0]
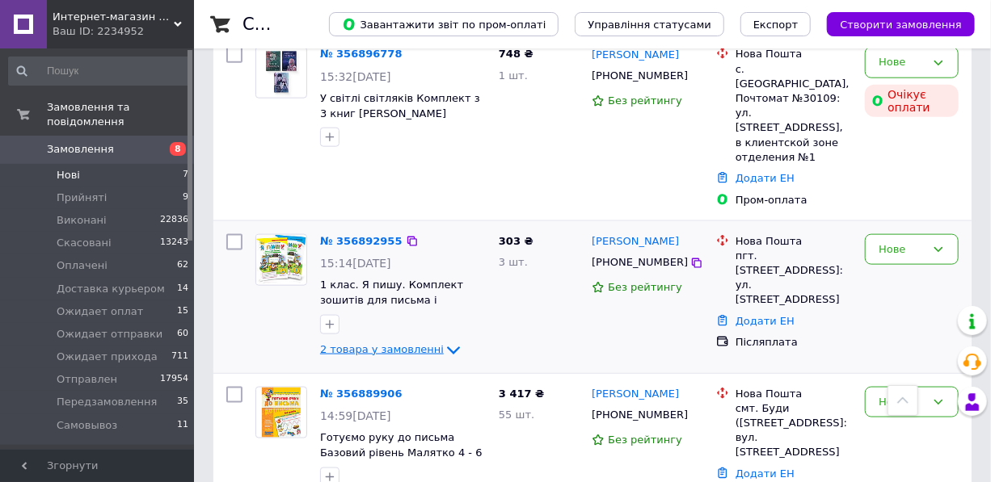
click at [444, 341] on icon at bounding box center [453, 350] width 19 height 19
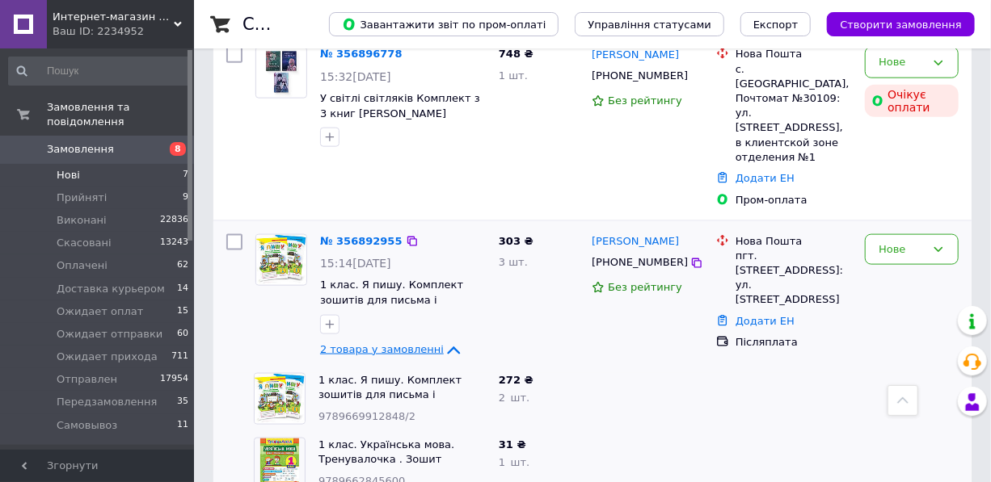
click at [444, 341] on icon at bounding box center [453, 350] width 19 height 19
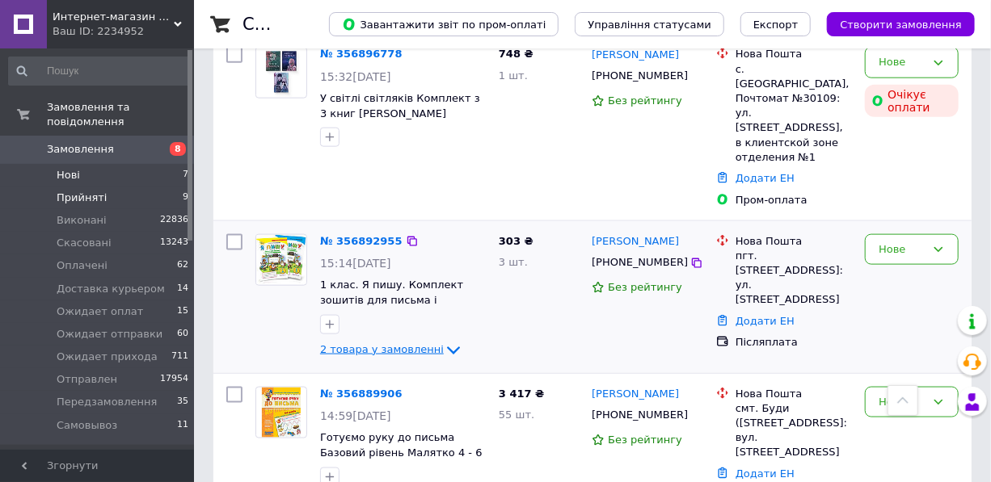
click at [90, 191] on span "Прийняті" at bounding box center [82, 198] width 50 height 15
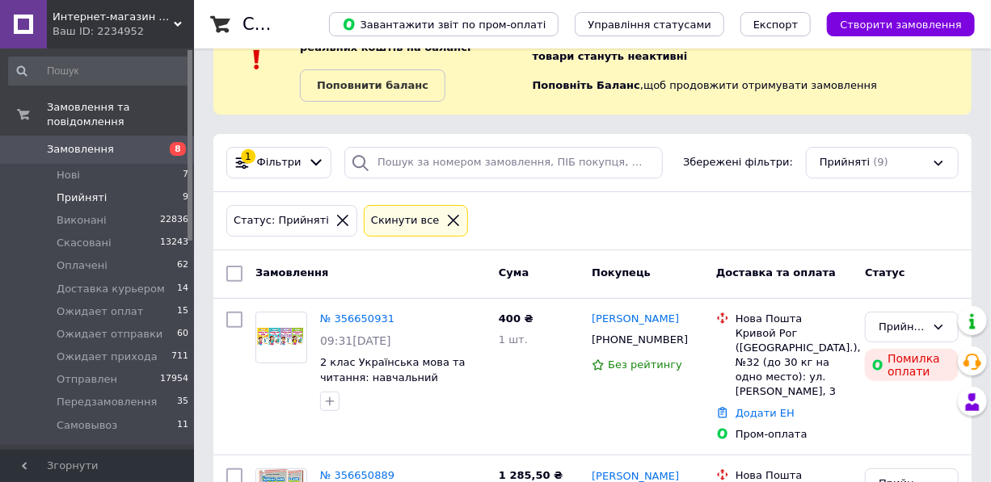
scroll to position [220, 0]
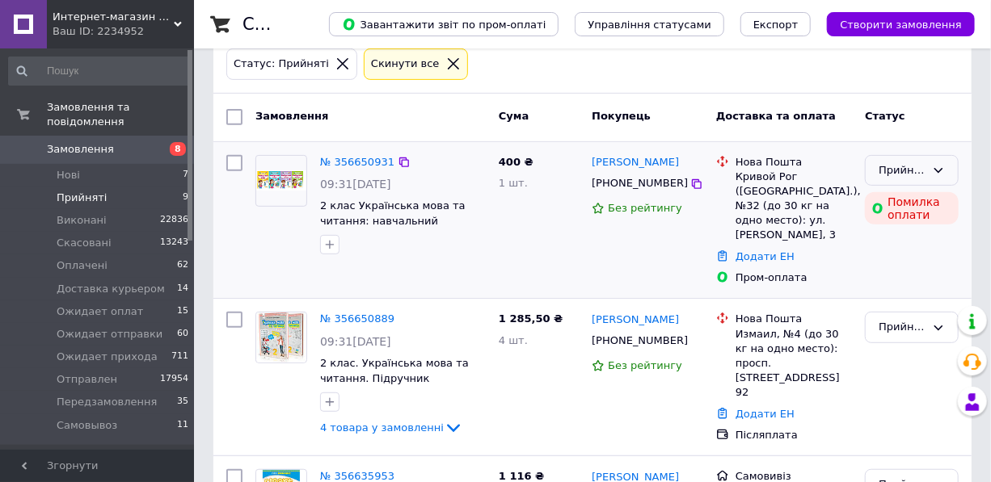
click at [897, 177] on div "Прийнято" at bounding box center [912, 171] width 94 height 32
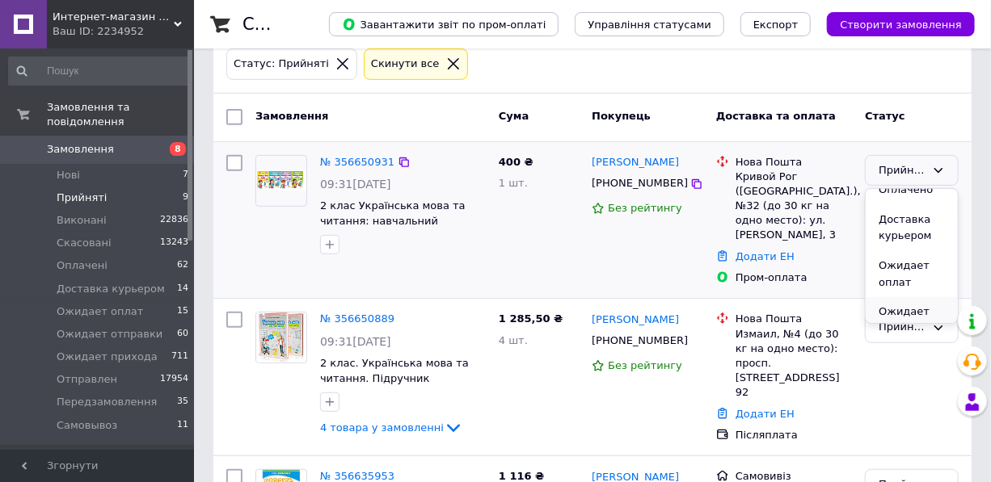
scroll to position [0, 0]
click at [916, 228] on li "Скасовано" at bounding box center [912, 234] width 92 height 30
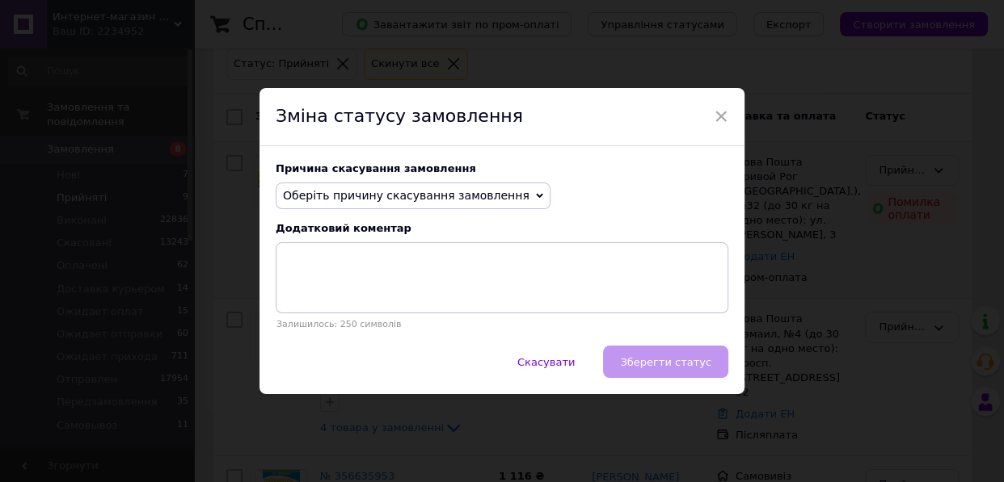
click at [426, 205] on span "Оберіть причину скасування замовлення" at bounding box center [413, 196] width 275 height 27
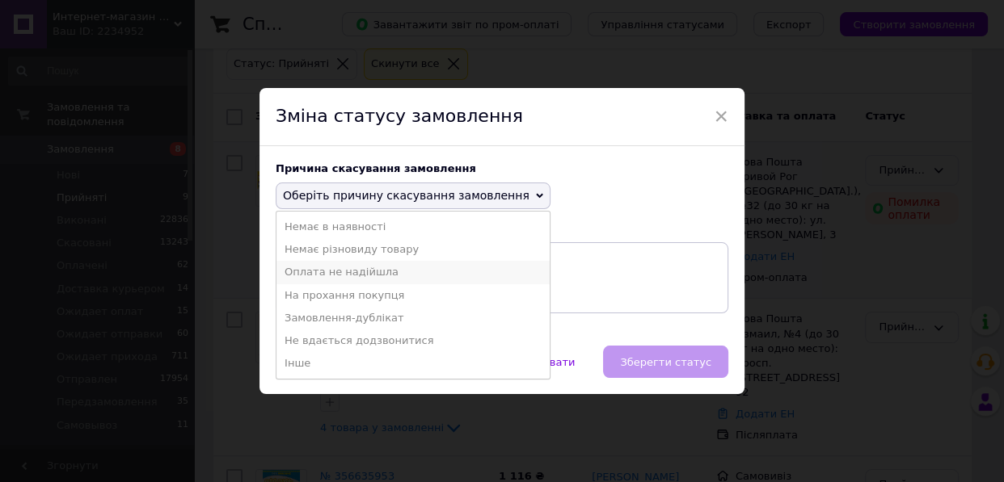
click at [331, 269] on li "Оплата не надійшла" at bounding box center [412, 272] width 273 height 23
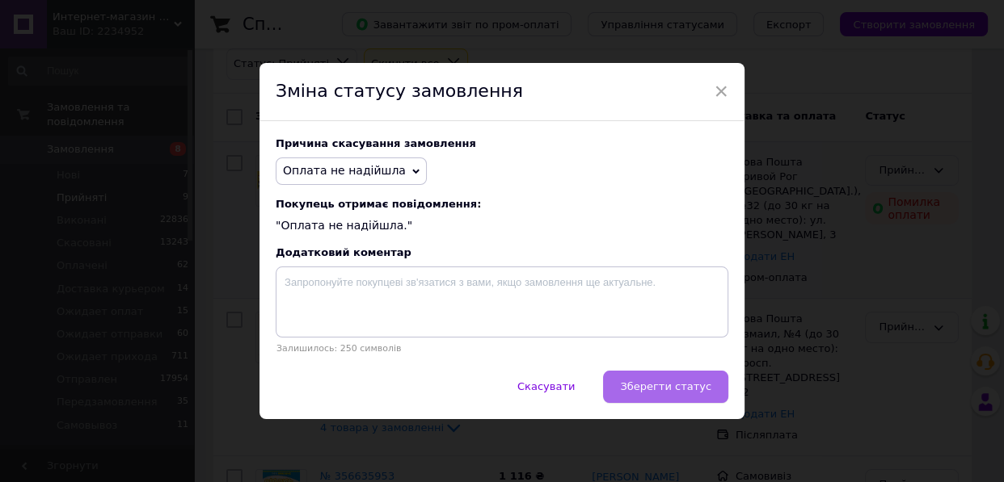
click at [690, 386] on span "Зберегти статус" at bounding box center [665, 387] width 91 height 12
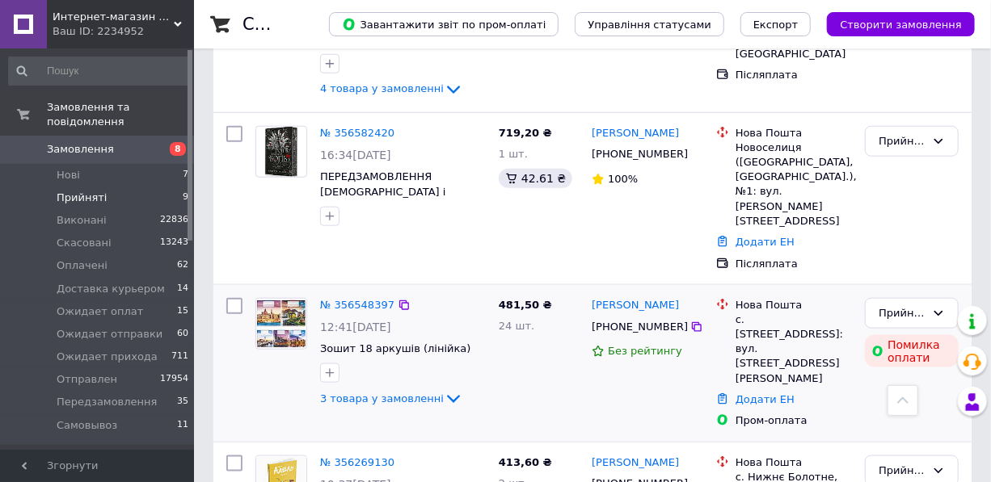
scroll to position [735, 0]
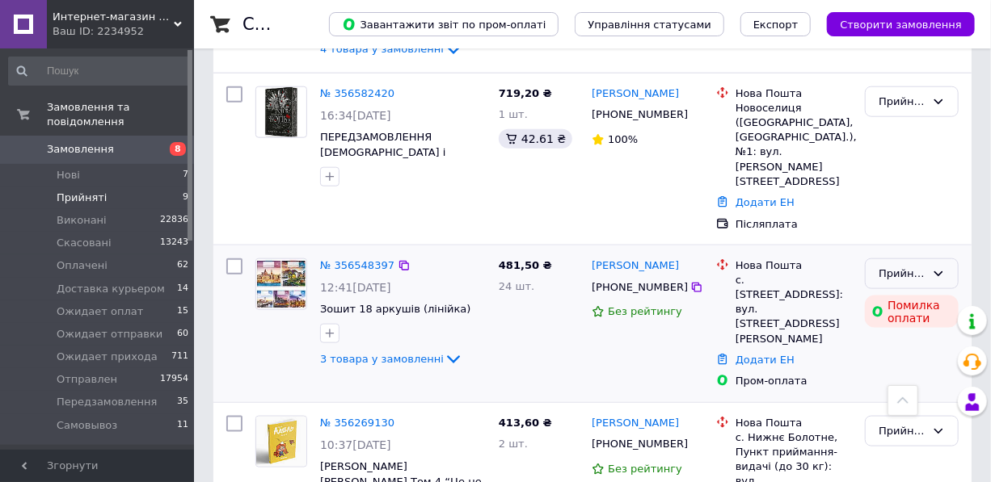
click at [930, 259] on div "Прийнято" at bounding box center [912, 275] width 94 height 32
click at [923, 322] on li "Скасовано" at bounding box center [912, 337] width 92 height 30
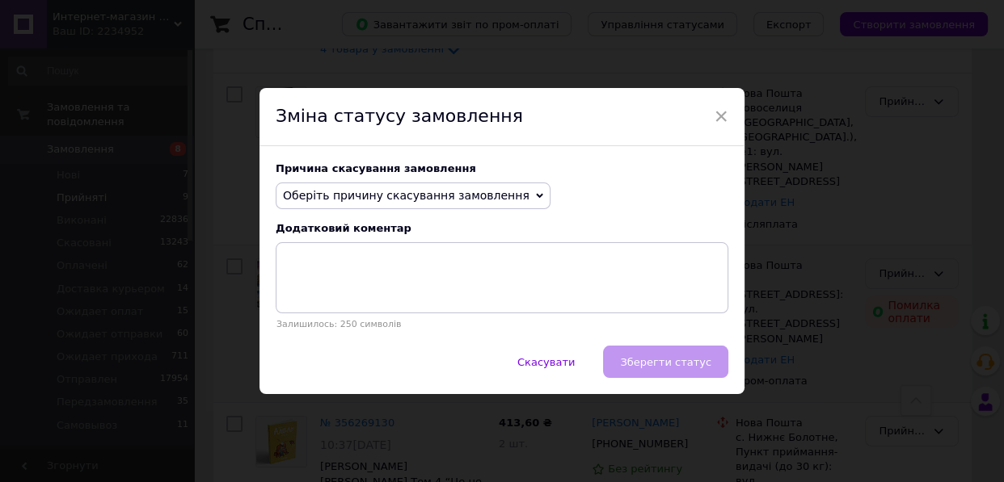
click at [421, 192] on span "Оберіть причину скасування замовлення" at bounding box center [406, 195] width 246 height 13
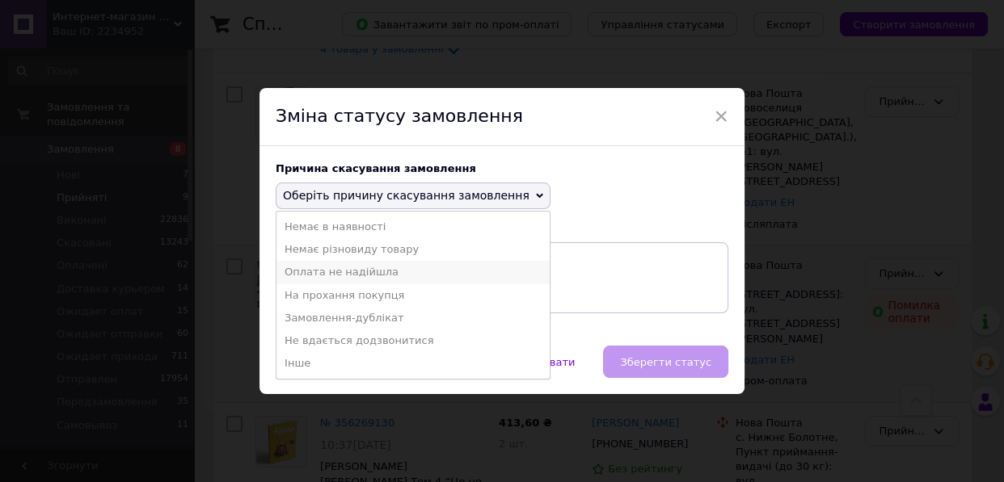
click at [343, 272] on li "Оплата не надійшла" at bounding box center [412, 272] width 273 height 23
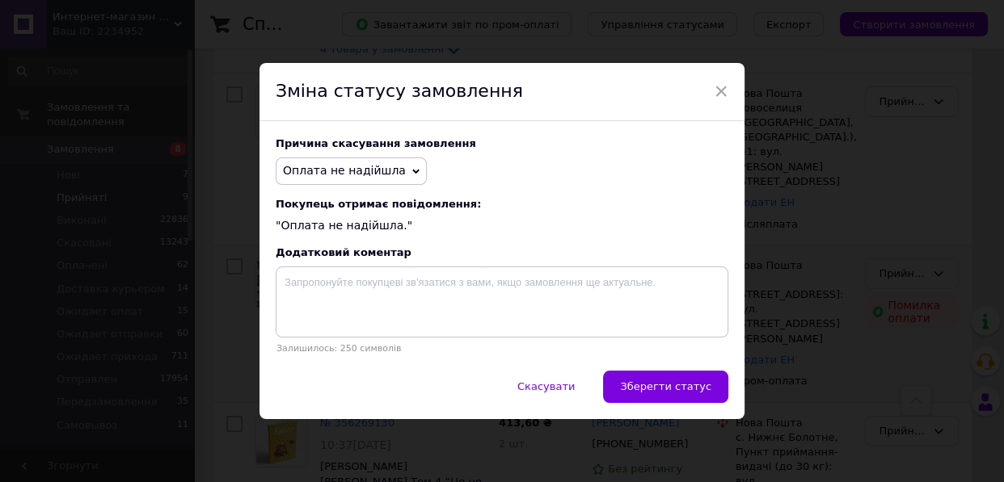
click at [693, 370] on div "Причина скасування замовлення Оплата не надійшла Немає в наявності Немає різнов…" at bounding box center [501, 245] width 485 height 249
click at [694, 374] on button "Зберегти статус" at bounding box center [665, 387] width 125 height 32
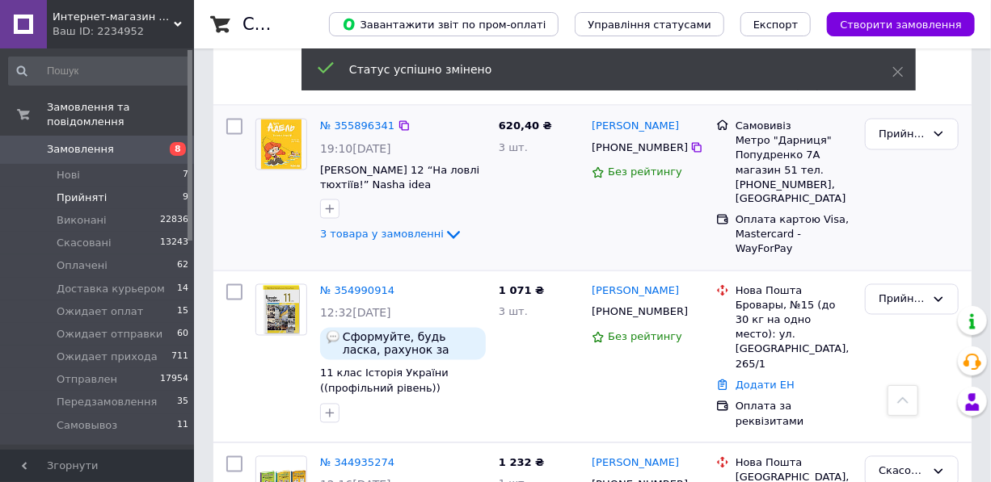
scroll to position [1224, 0]
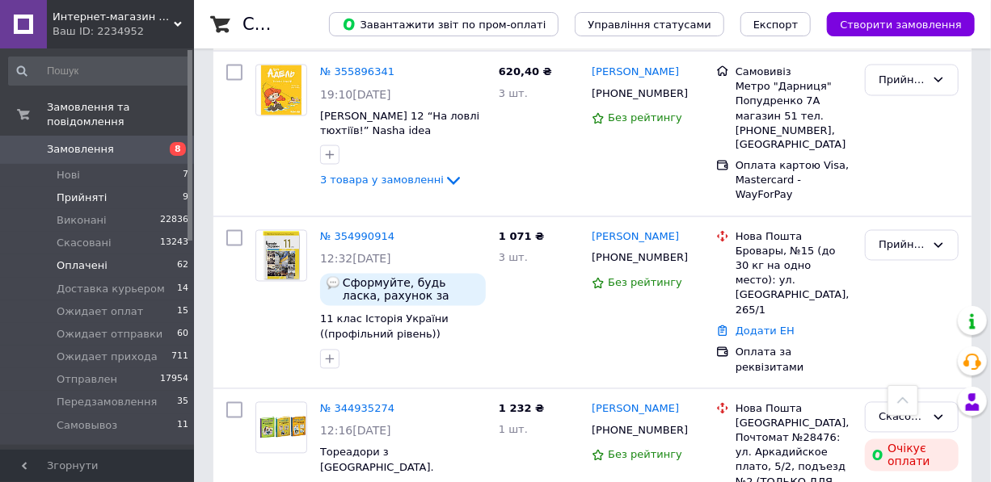
click at [77, 259] on span "Оплачені" at bounding box center [82, 266] width 51 height 15
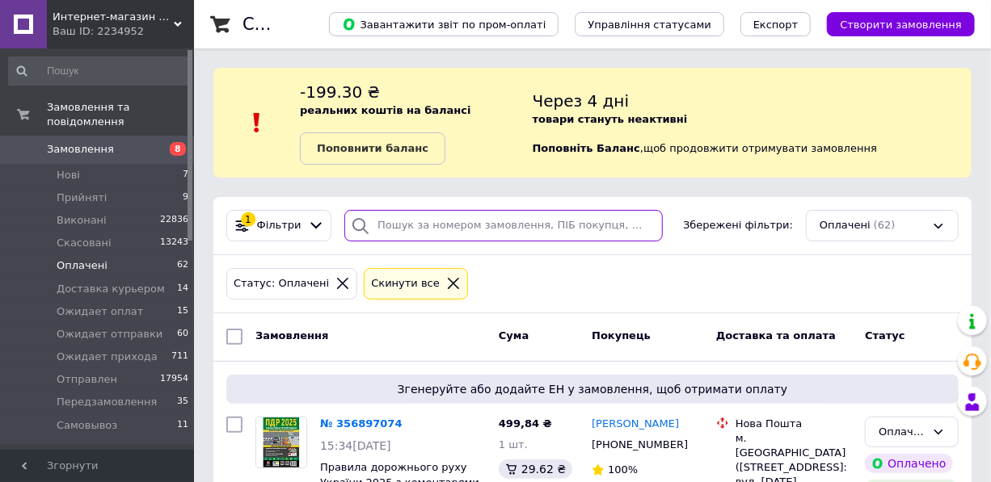
click at [432, 217] on input "search" at bounding box center [503, 226] width 318 height 32
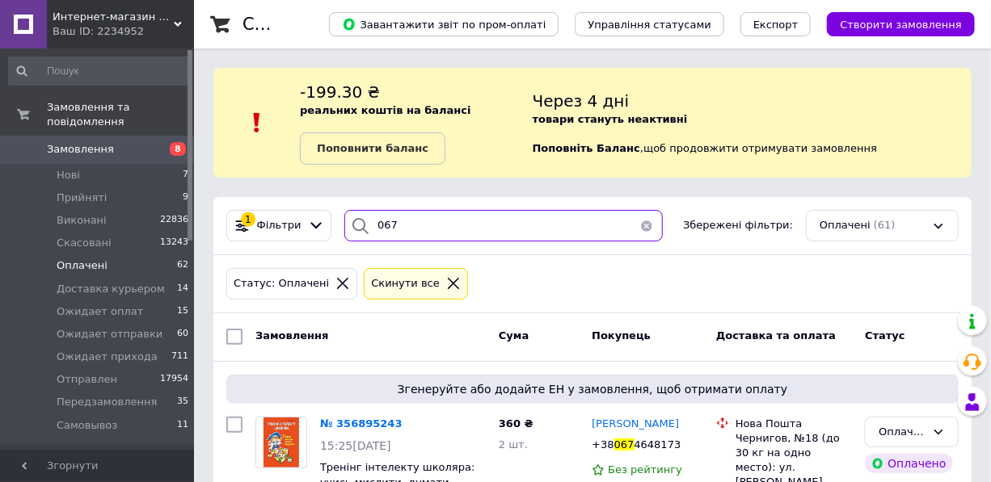
type input "067"
click at [77, 142] on span "Замовлення" at bounding box center [80, 149] width 67 height 15
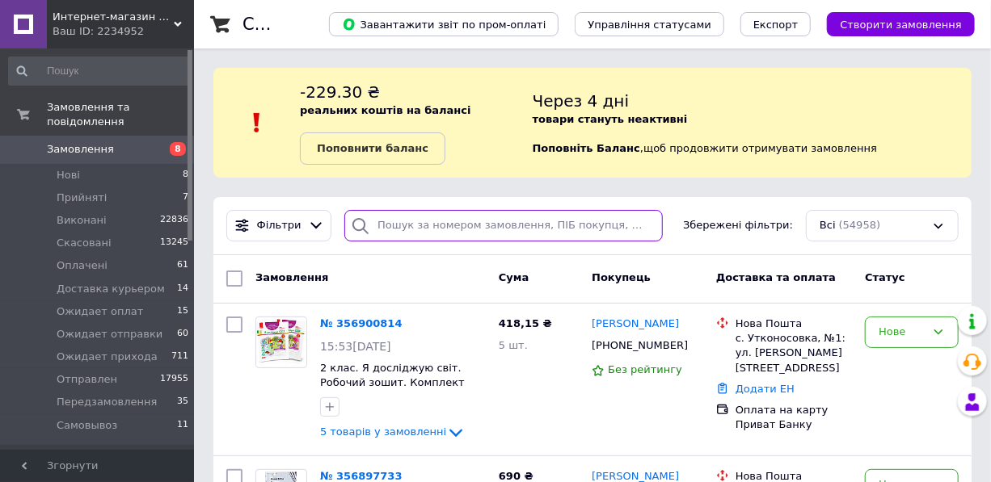
click at [410, 222] on input "search" at bounding box center [503, 226] width 318 height 32
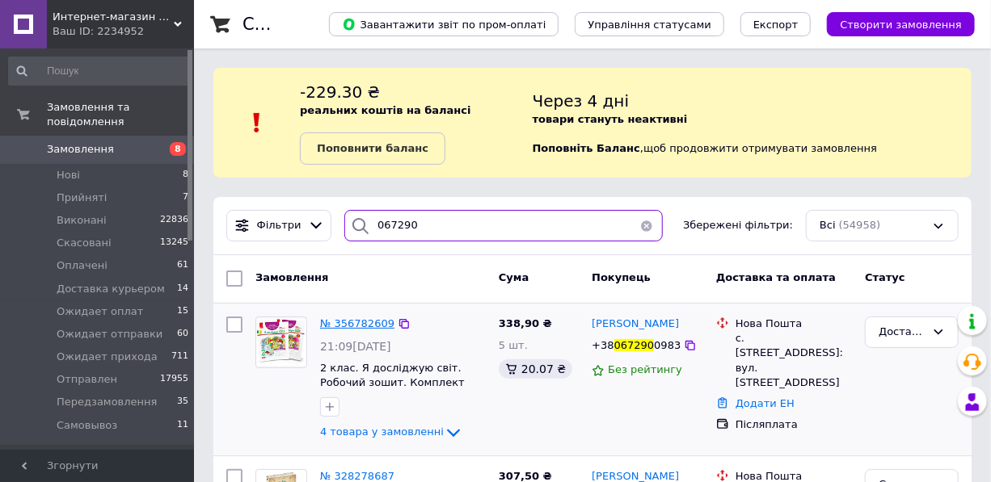
type input "067290"
click at [356, 323] on span "№ 356782609" at bounding box center [357, 324] width 74 height 12
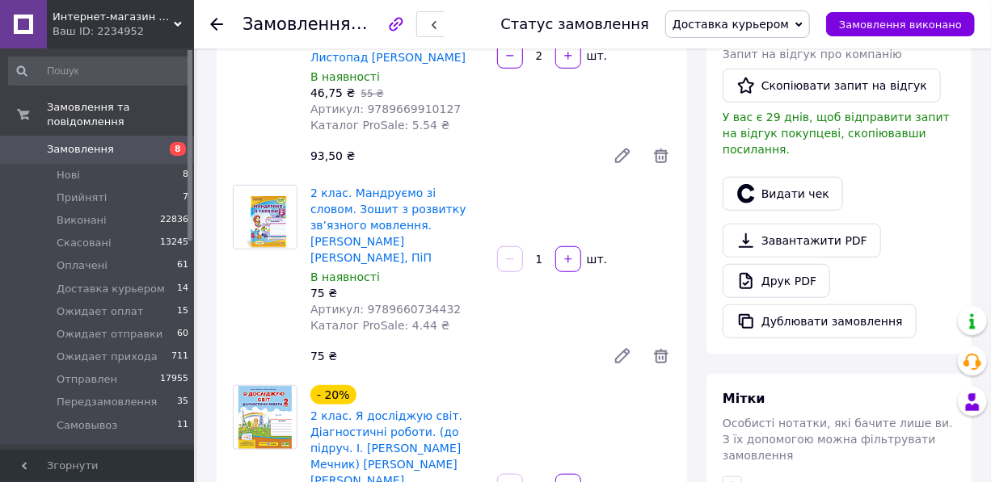
scroll to position [293, 0]
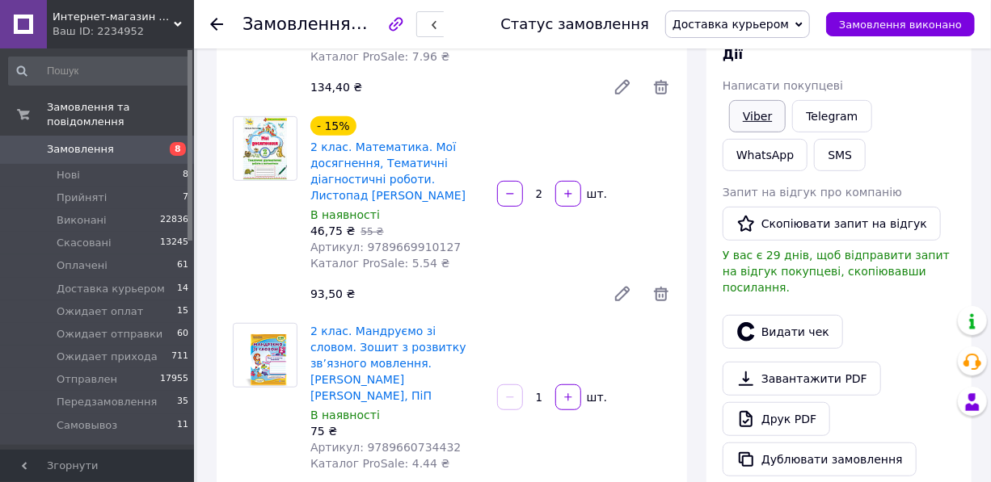
click at [761, 107] on link "Viber" at bounding box center [757, 116] width 57 height 32
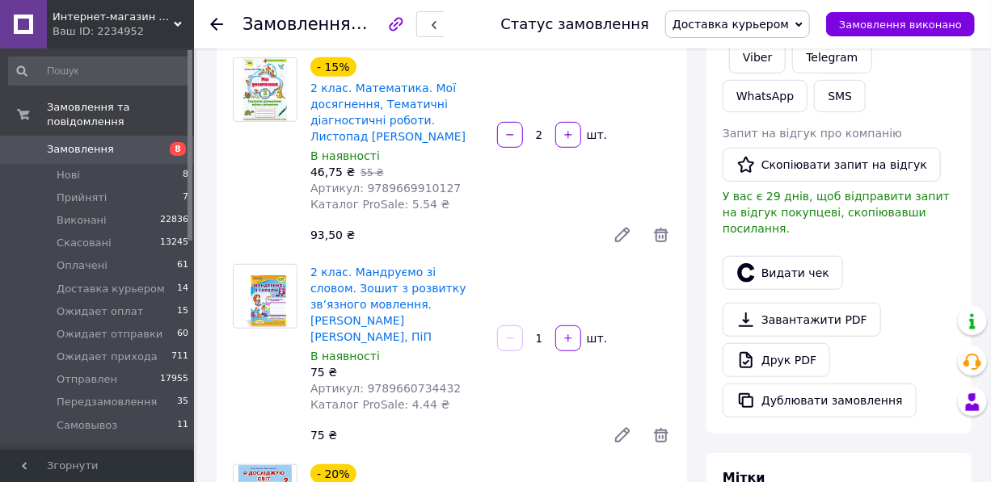
scroll to position [367, 0]
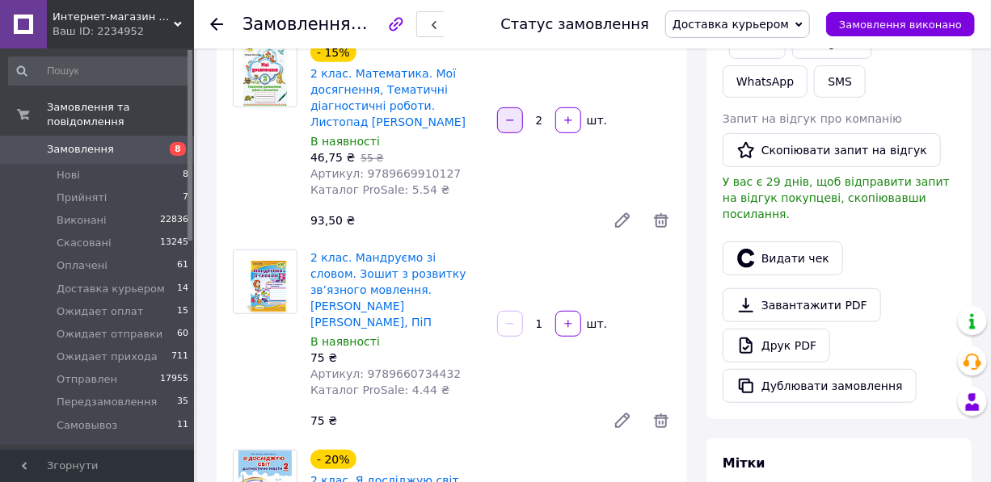
click at [509, 115] on icon "button" at bounding box center [509, 120] width 11 height 11
type input "1"
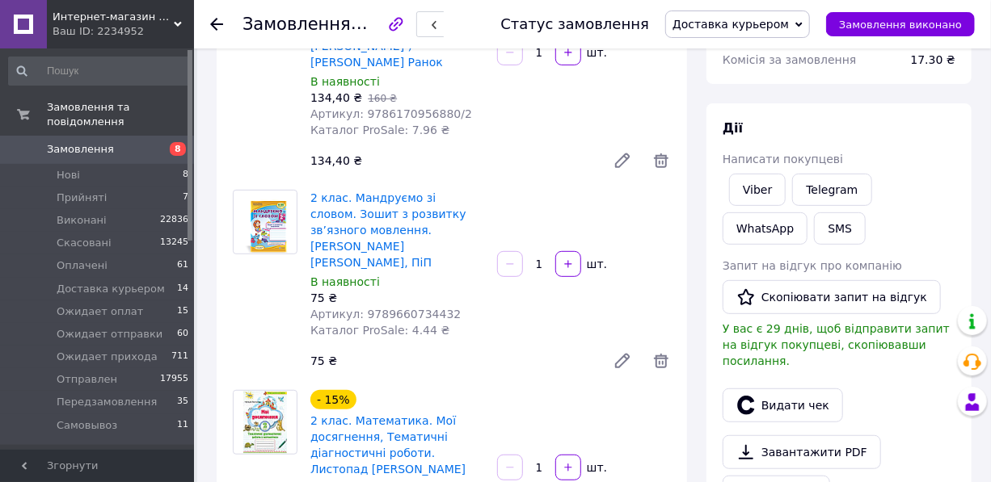
scroll to position [0, 0]
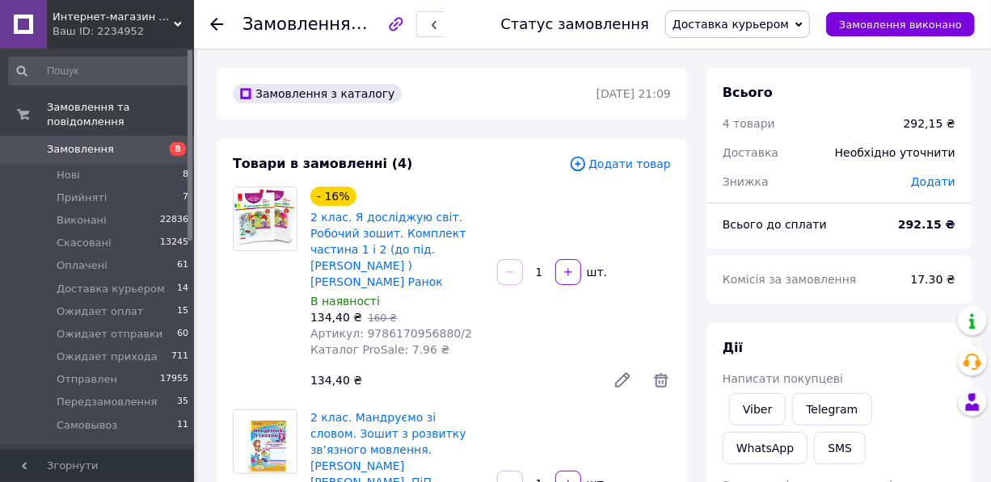
click at [641, 166] on span "Додати товар" at bounding box center [620, 164] width 102 height 18
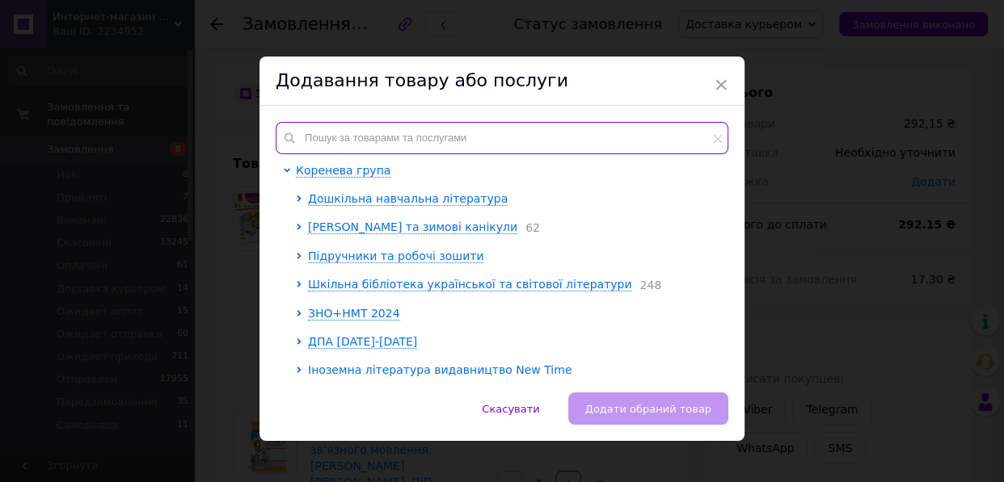
click at [432, 137] on input "text" at bounding box center [502, 138] width 453 height 32
type input "9786170958952"
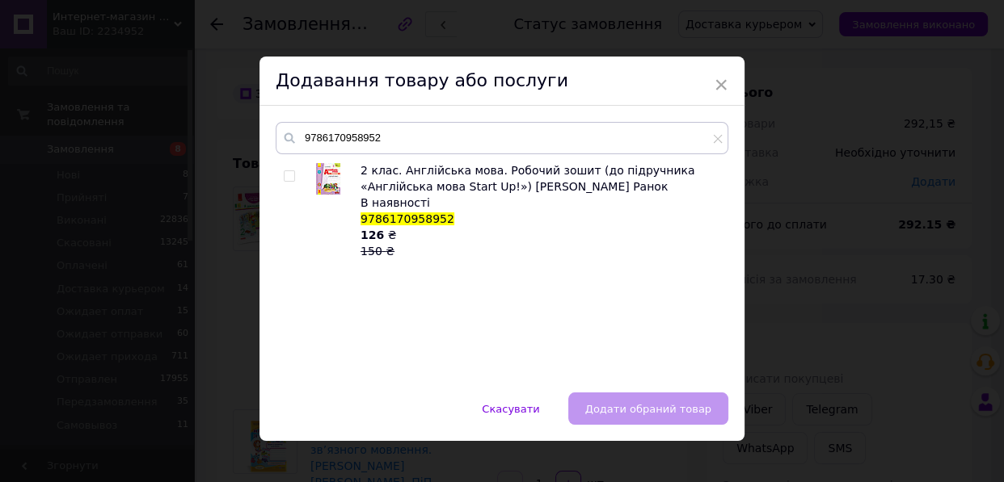
click at [287, 173] on input "checkbox" at bounding box center [289, 176] width 11 height 11
checkbox input "true"
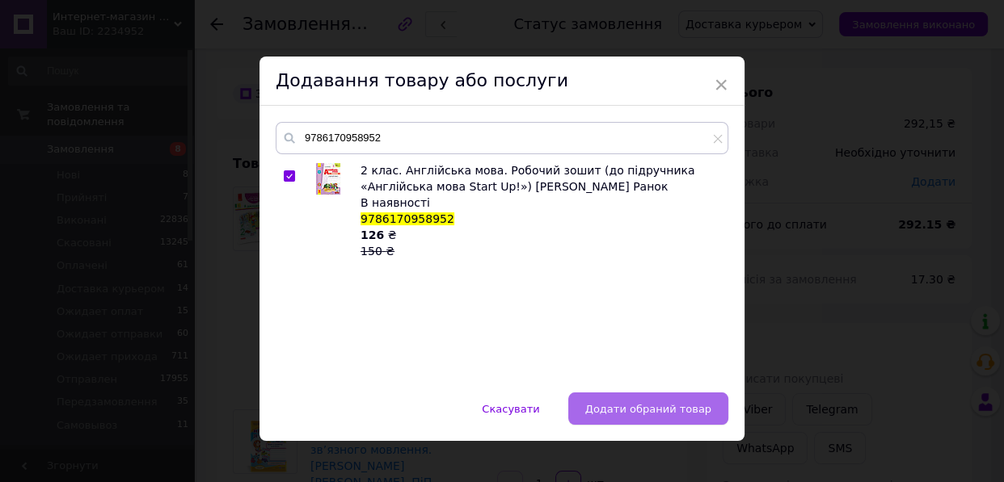
click at [668, 408] on span "Додати обраний товар" at bounding box center [648, 409] width 126 height 12
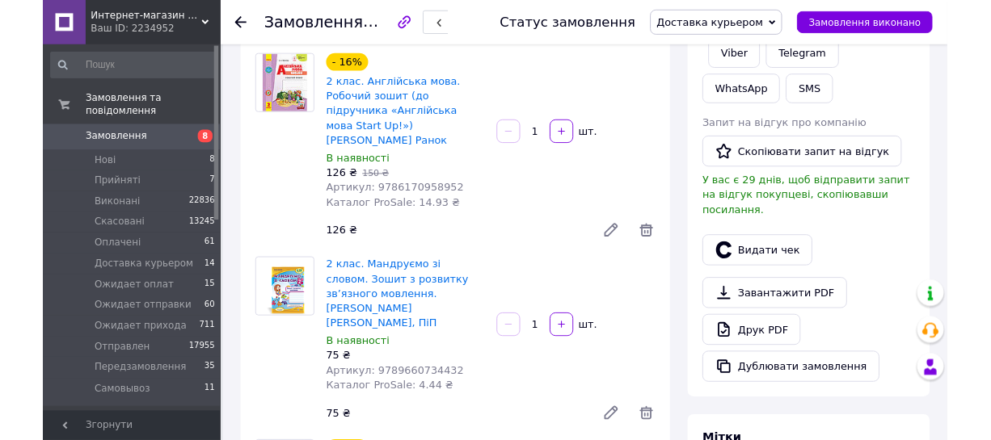
scroll to position [367, 0]
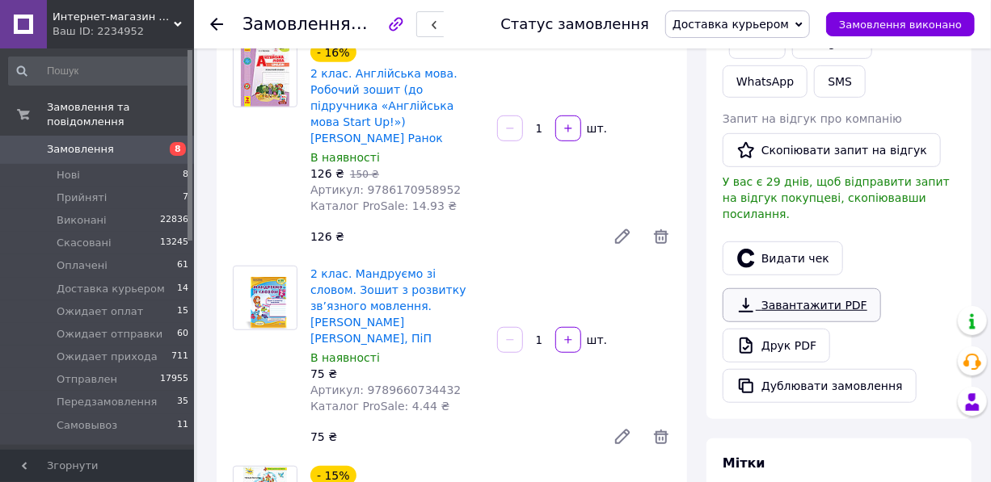
click at [802, 289] on link "Завантажити PDF" at bounding box center [801, 306] width 158 height 34
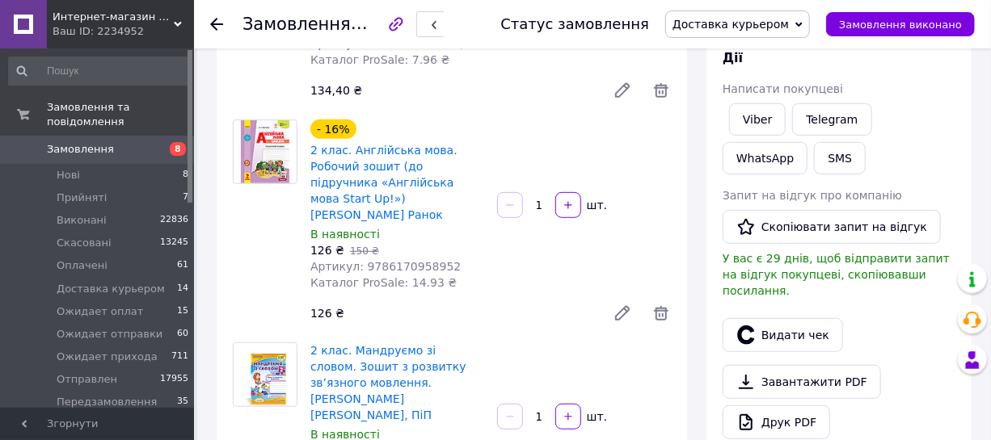
scroll to position [220, 0]
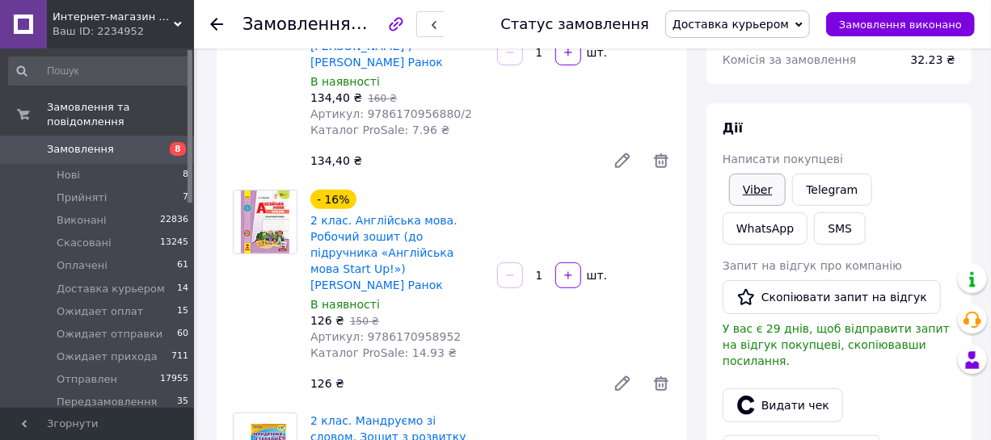
click at [756, 195] on link "Viber" at bounding box center [757, 190] width 57 height 32
click at [105, 142] on span "Замовлення" at bounding box center [98, 149] width 103 height 15
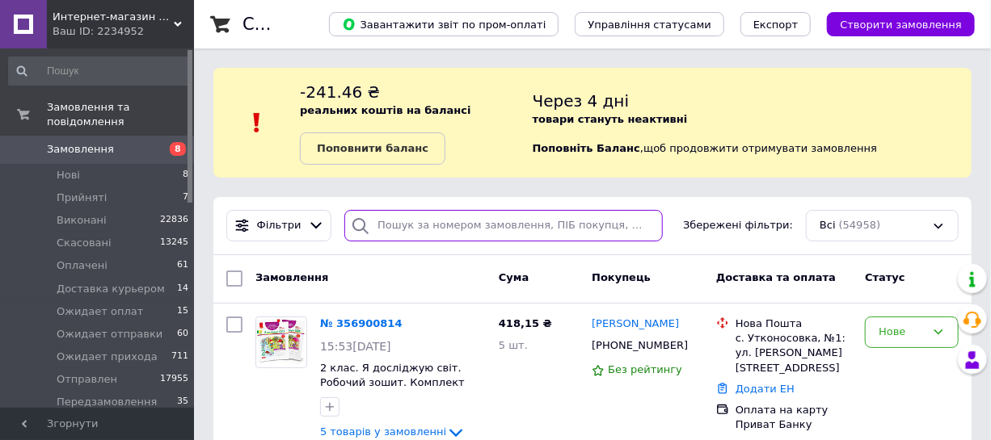
click at [436, 231] on input "search" at bounding box center [503, 226] width 318 height 32
paste input "[PHONE_NUMBER]"
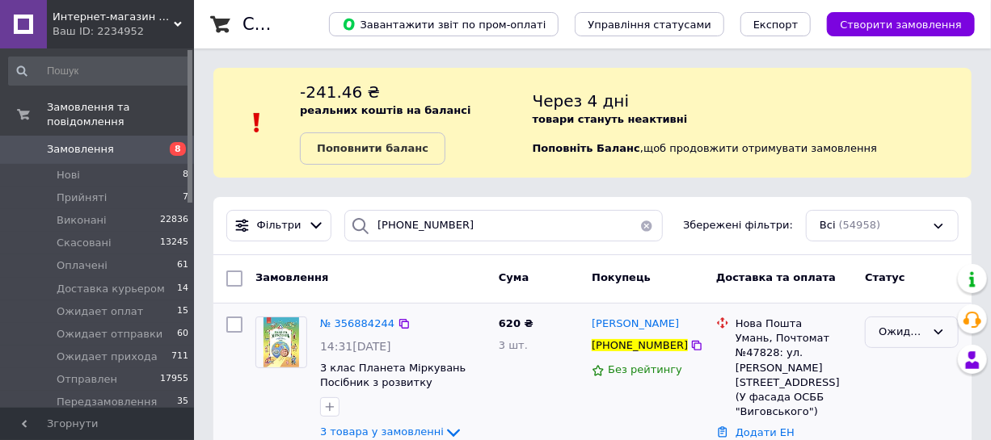
click at [904, 338] on div "Ожидает оплат" at bounding box center [901, 332] width 47 height 17
click at [916, 375] on li "Оплачено" at bounding box center [912, 374] width 92 height 30
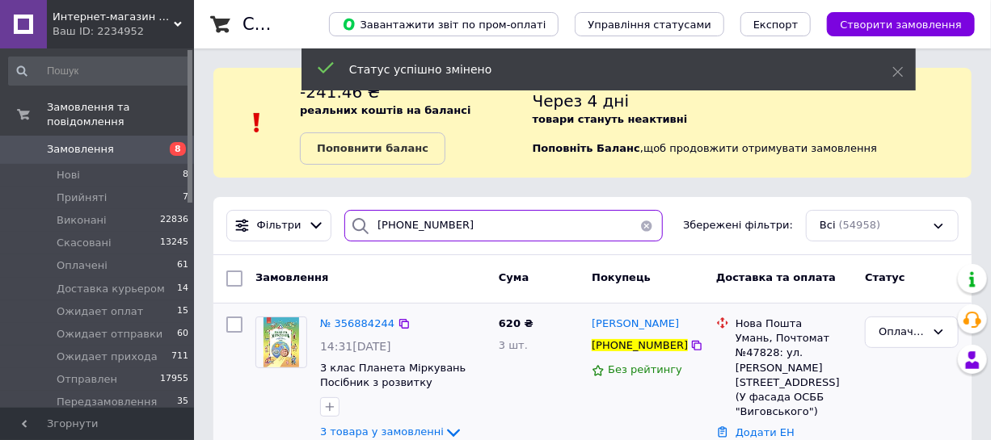
click at [472, 226] on input "[PHONE_NUMBER]" at bounding box center [503, 226] width 318 height 32
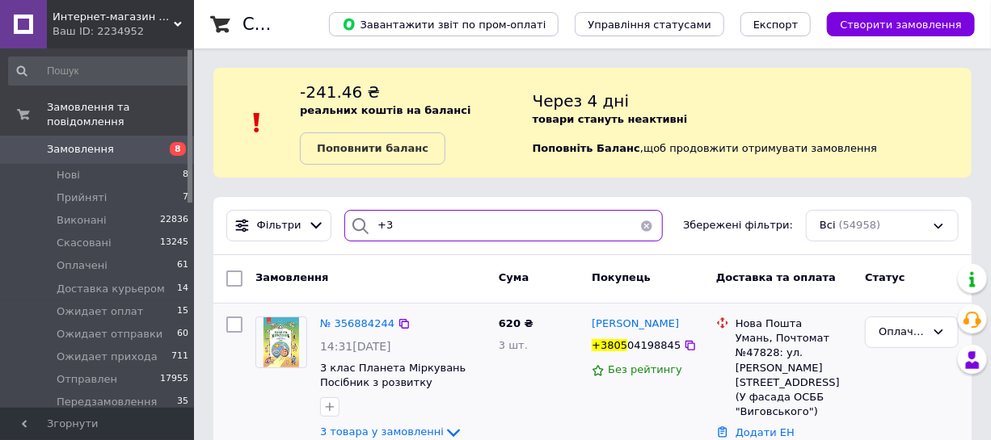
type input "+"
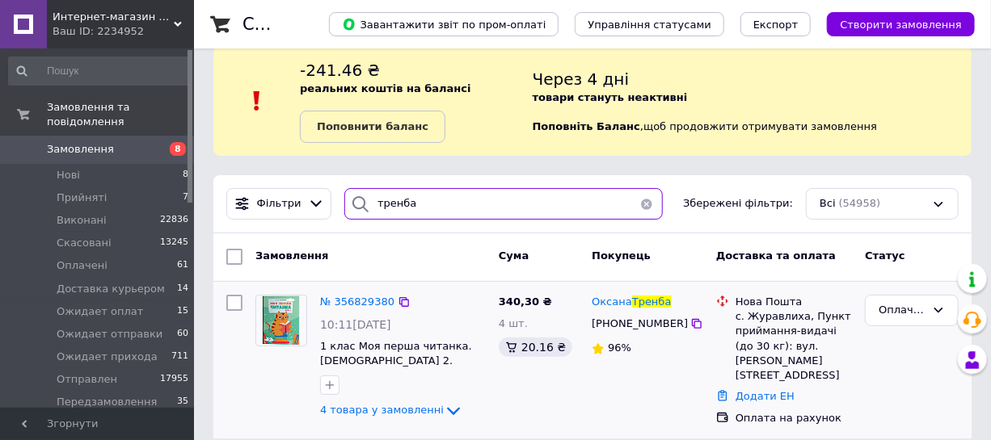
scroll to position [33, 0]
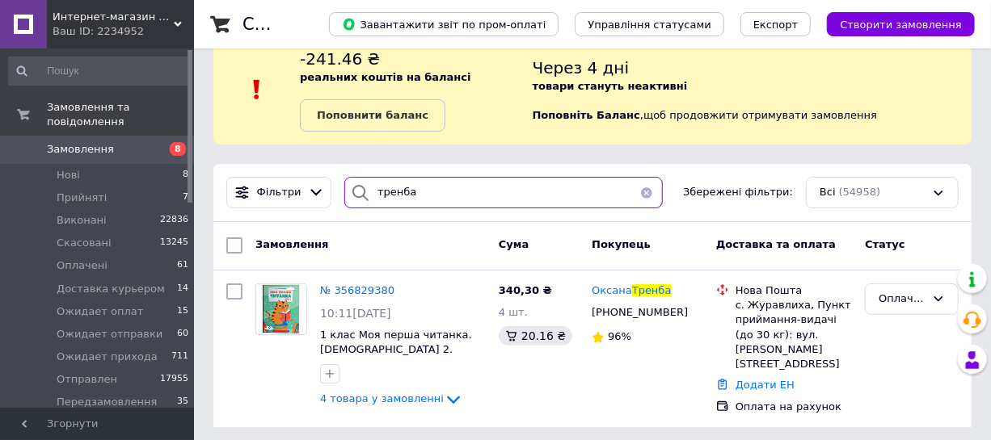
click at [465, 193] on input "тренба" at bounding box center [503, 193] width 318 height 32
type input "т"
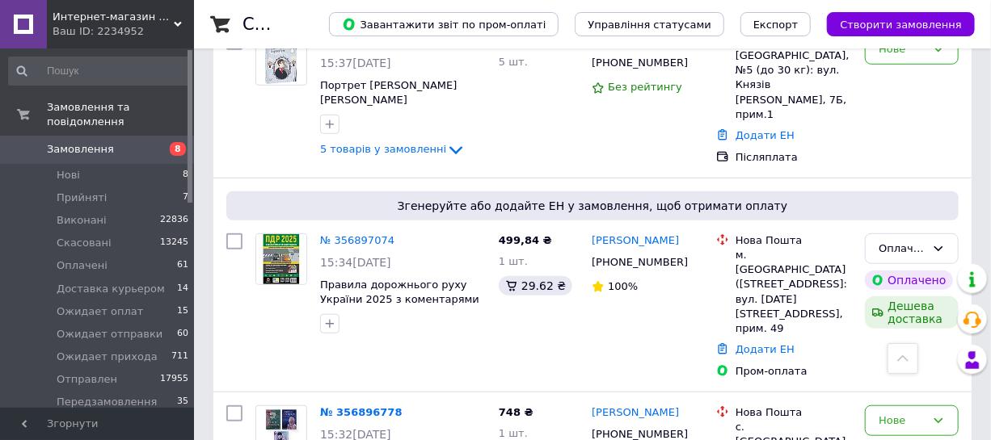
scroll to position [440, 0]
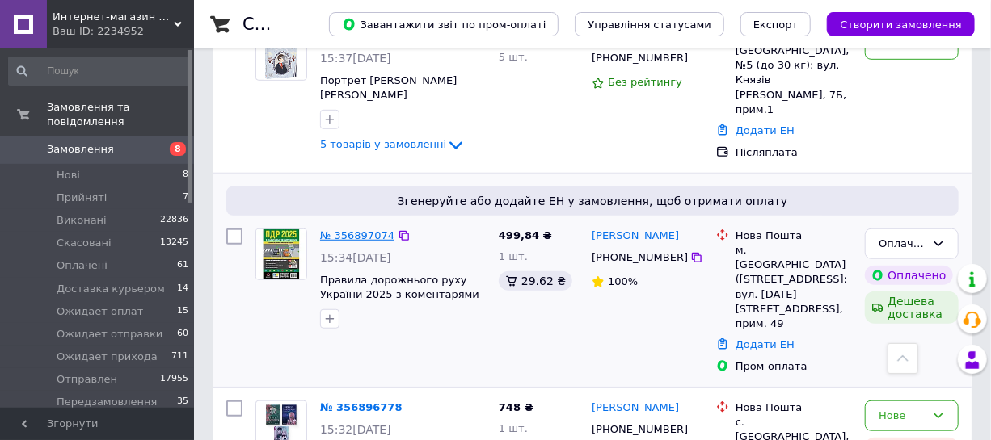
click at [345, 230] on link "№ 356897074" at bounding box center [357, 236] width 74 height 12
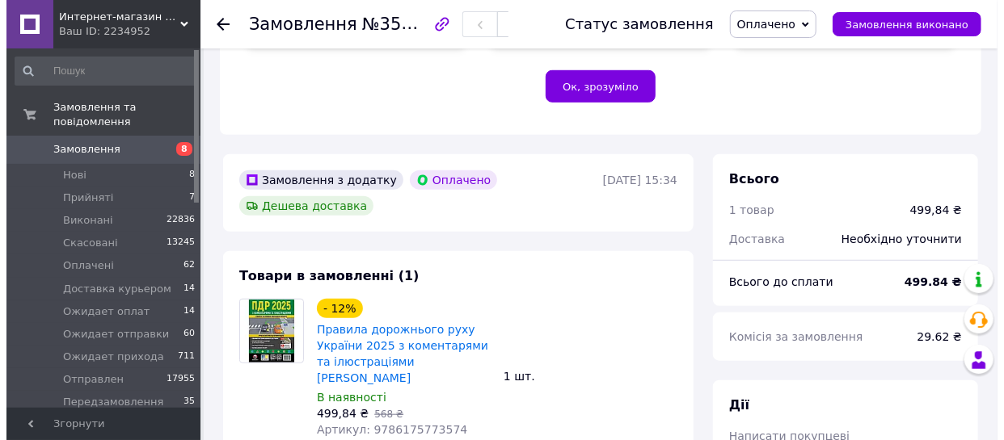
scroll to position [588, 0]
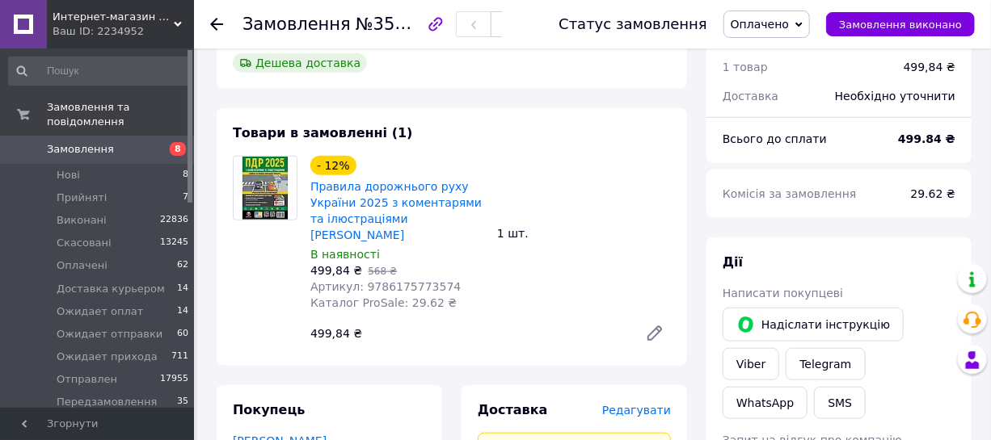
click at [639, 404] on span "Редагувати" at bounding box center [636, 410] width 69 height 13
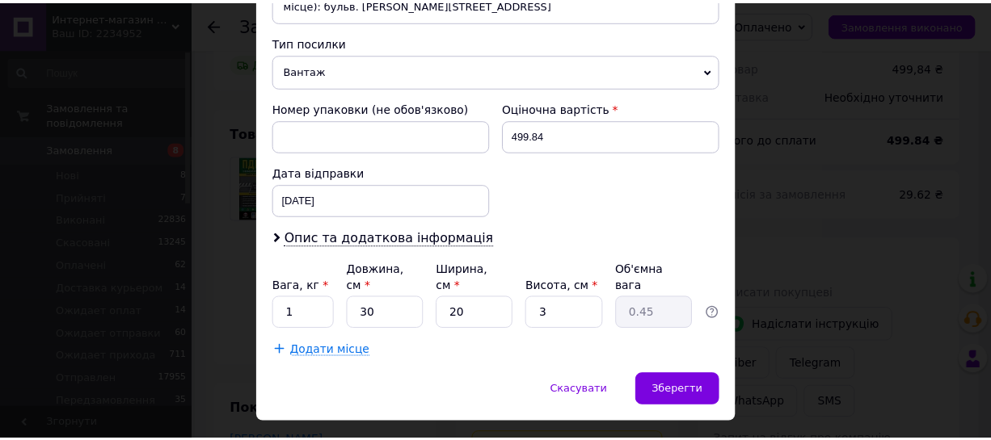
scroll to position [630, 0]
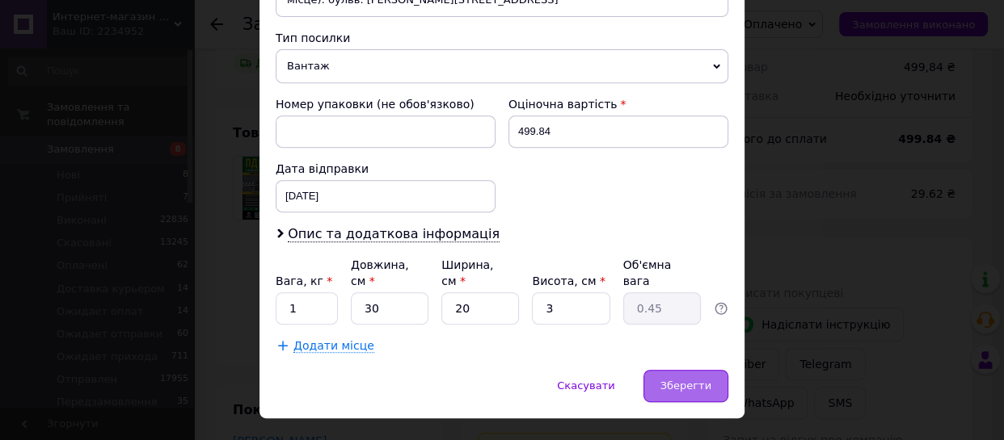
click at [690, 380] on span "Зберегти" at bounding box center [685, 386] width 51 height 12
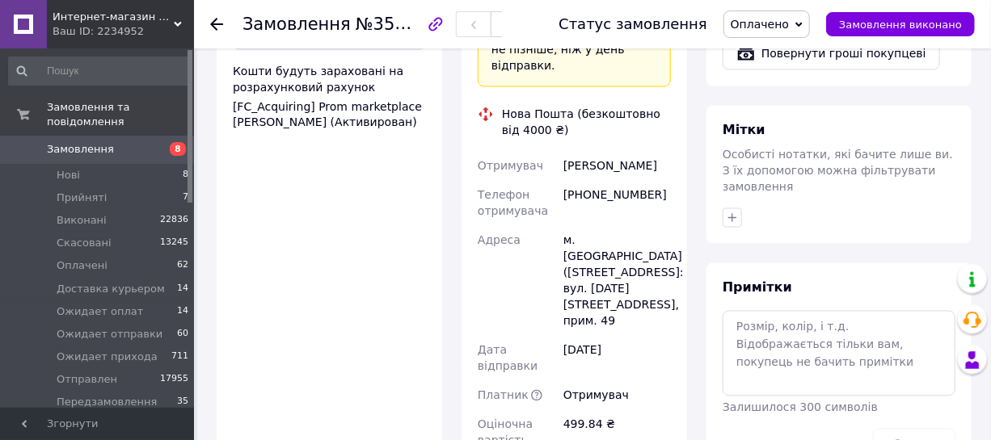
scroll to position [1396, 0]
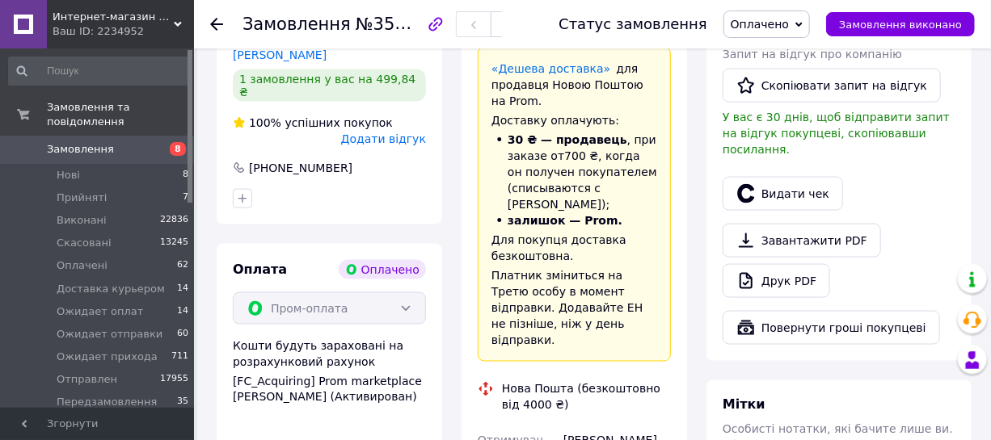
scroll to position [954, 0]
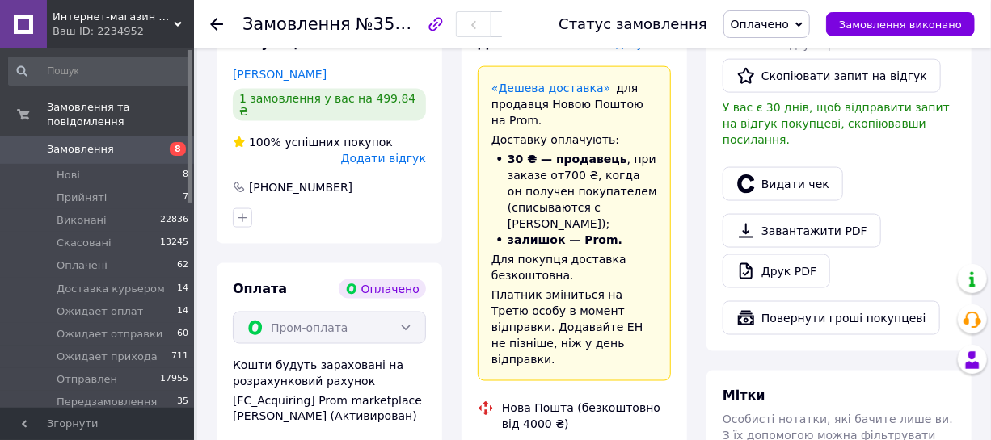
copy div "20451225220495"
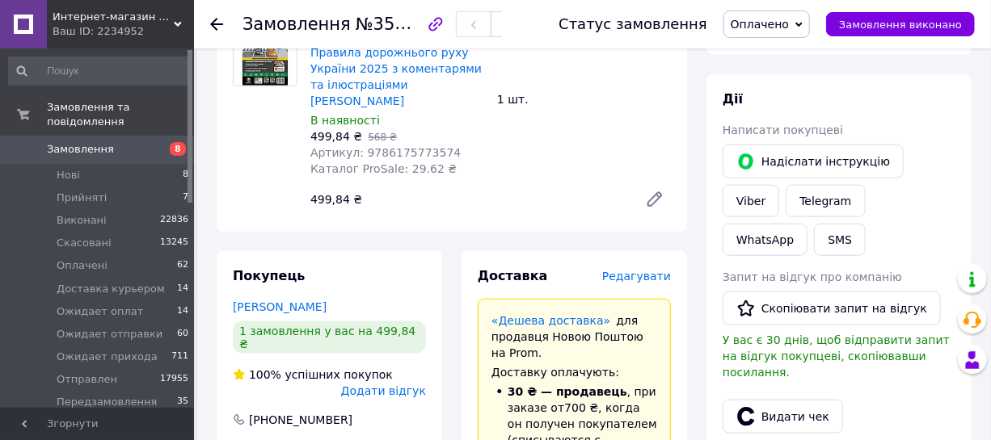
scroll to position [661, 0]
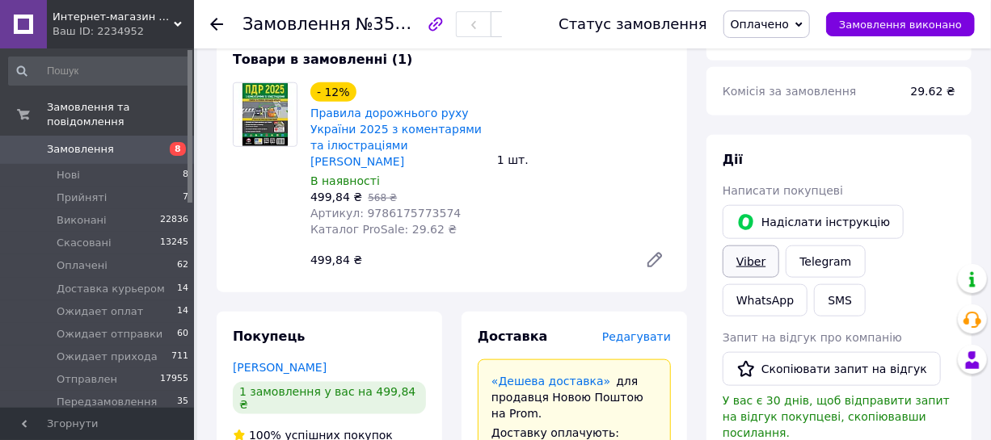
click at [779, 246] on link "Viber" at bounding box center [750, 262] width 57 height 32
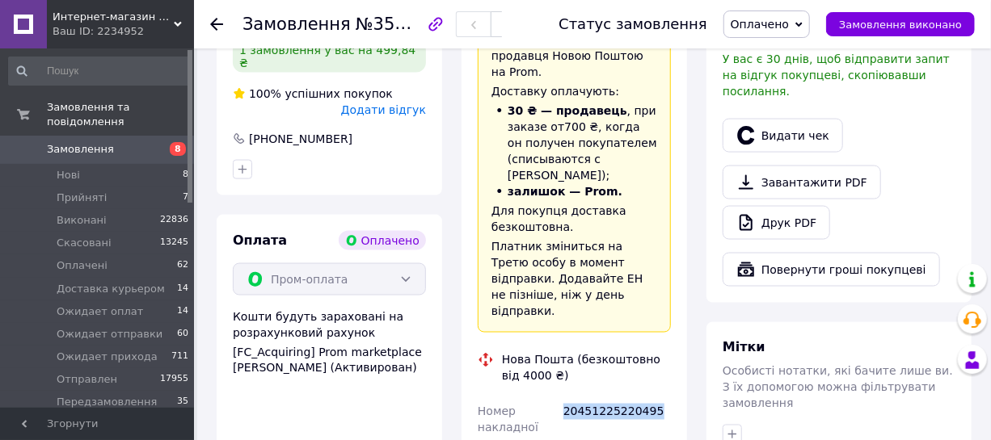
scroll to position [1028, 0]
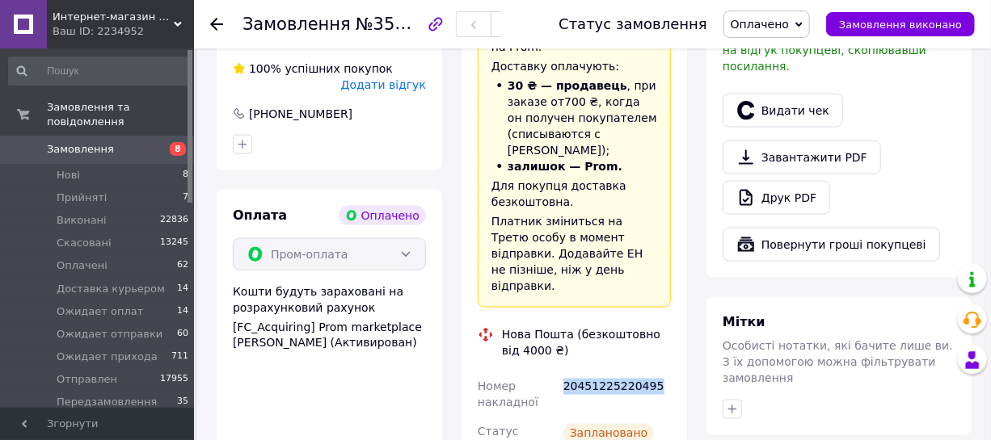
click at [640, 373] on div "20451225220495" at bounding box center [617, 395] width 114 height 45
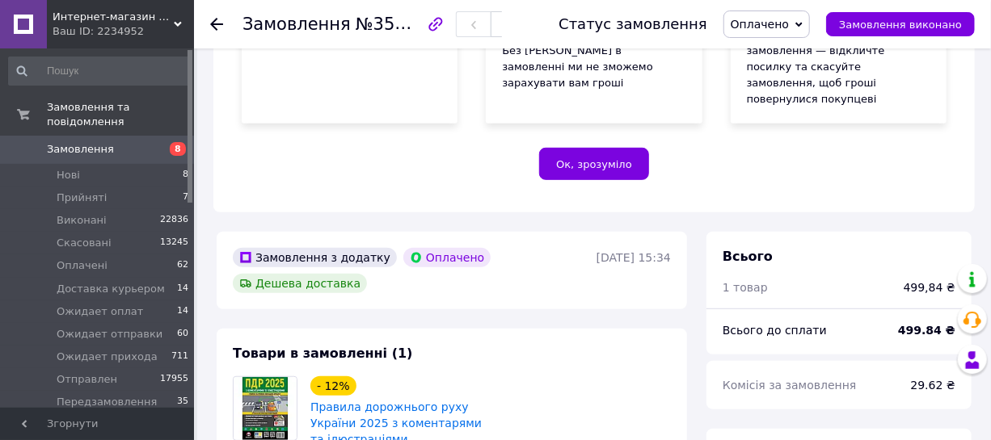
scroll to position [735, 0]
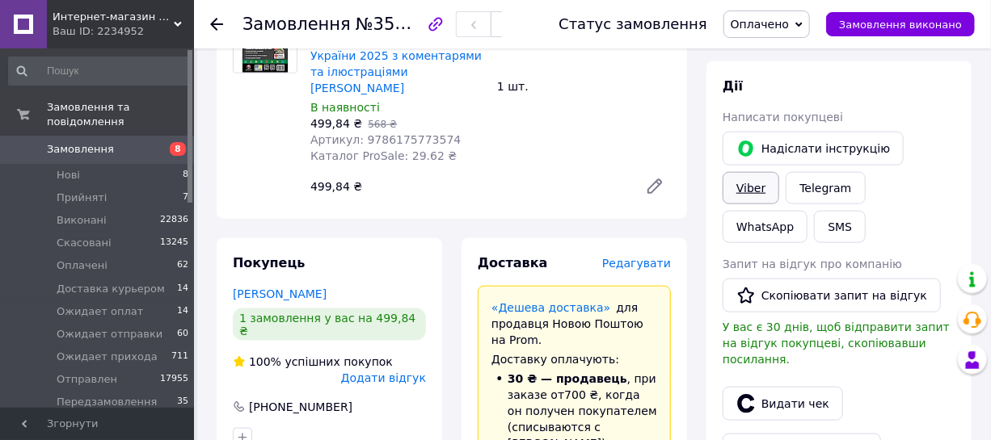
click at [779, 172] on link "Viber" at bounding box center [750, 188] width 57 height 32
click at [781, 387] on button "Видати чек" at bounding box center [782, 404] width 120 height 34
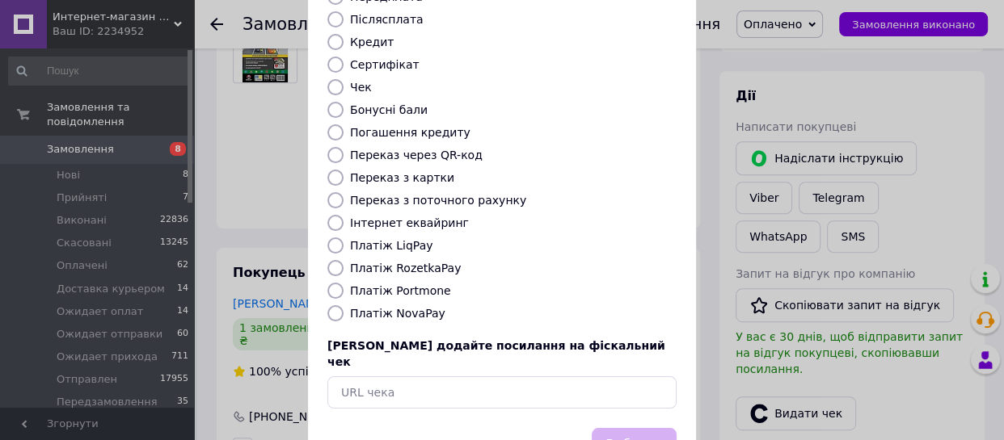
scroll to position [253, 0]
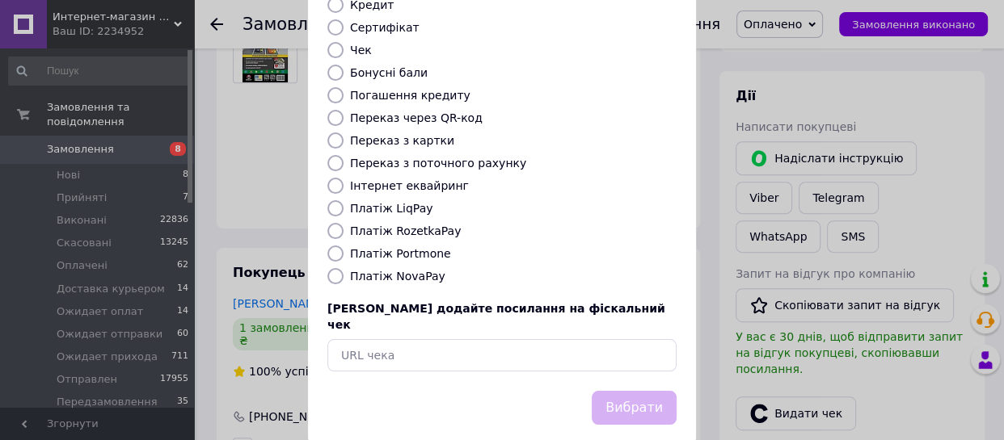
click at [415, 225] on label "Платіж RozetkaPay" at bounding box center [405, 231] width 111 height 13
click at [343, 223] on input "Платіж RozetkaPay" at bounding box center [335, 231] width 16 height 16
radio input "true"
click at [630, 391] on button "Вибрати" at bounding box center [634, 408] width 85 height 35
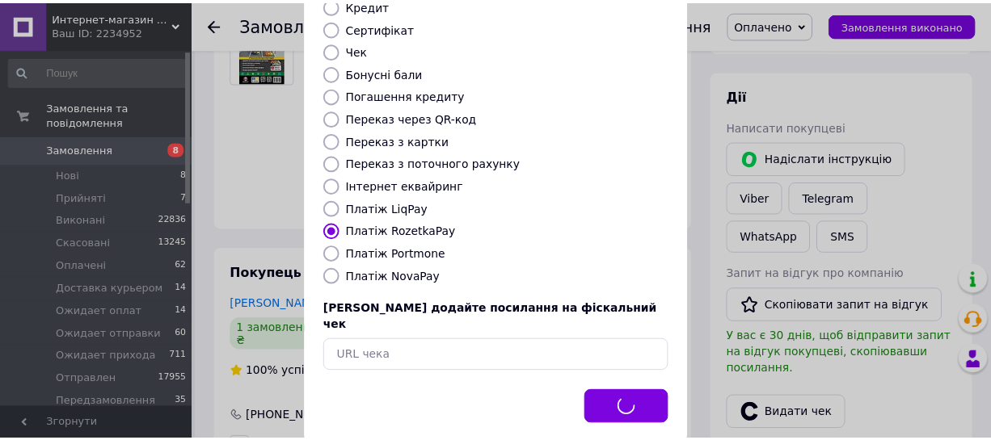
scroll to position [735, 0]
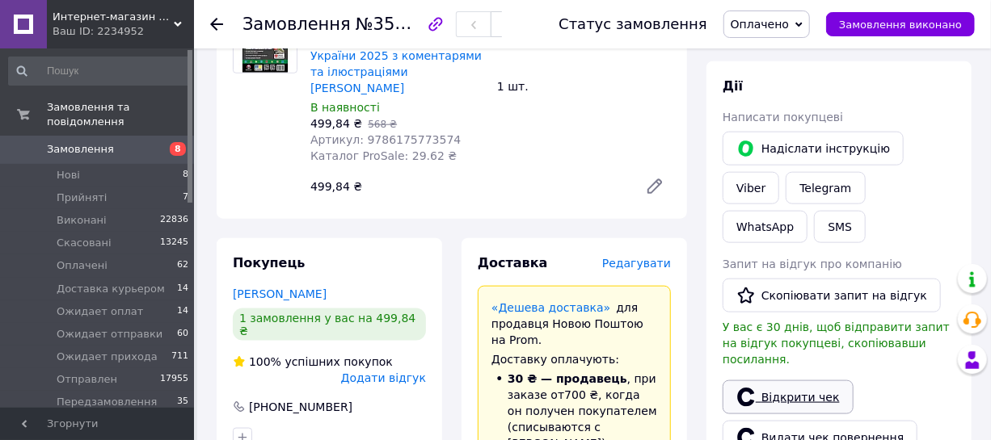
click at [757, 381] on link "Відкрити чек" at bounding box center [787, 398] width 131 height 34
click at [789, 381] on link "Відкрити чек" at bounding box center [787, 398] width 131 height 34
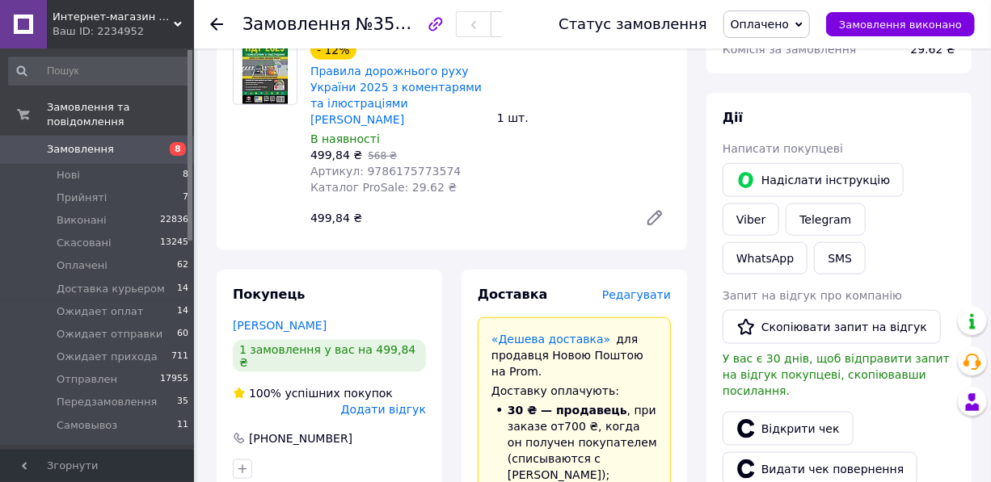
scroll to position [661, 0]
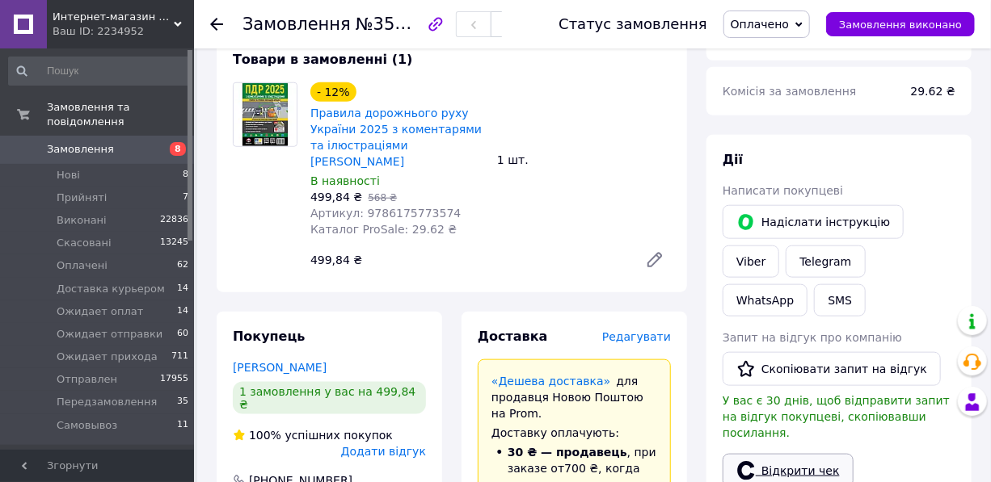
click at [815, 454] on link "Відкрити чек" at bounding box center [787, 471] width 131 height 34
click at [789, 23] on span "Оплачено" at bounding box center [760, 24] width 58 height 13
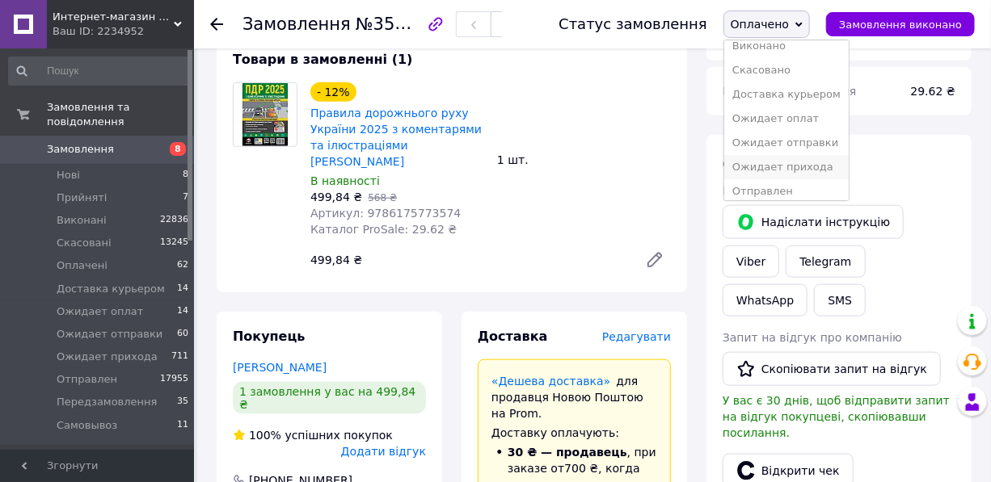
scroll to position [90, 0]
click at [794, 128] on li "Отправлен" at bounding box center [786, 136] width 124 height 24
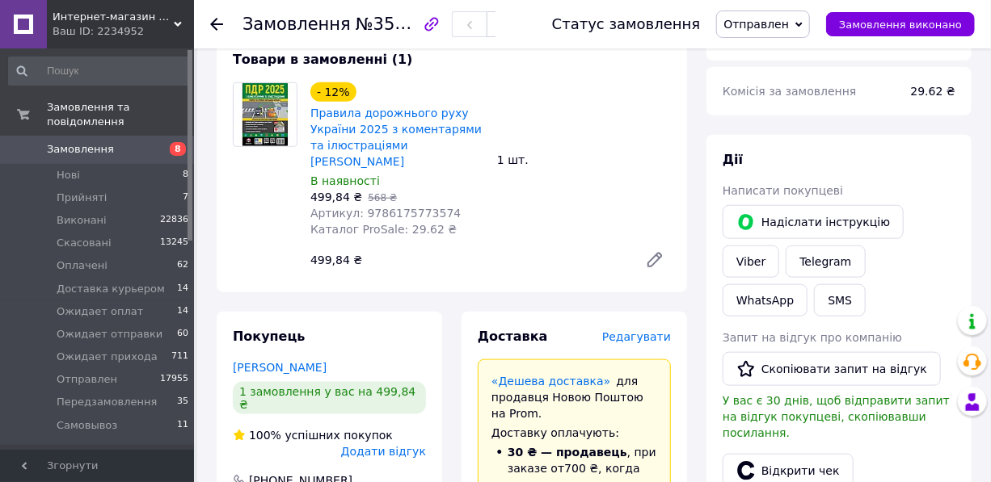
click at [213, 23] on use at bounding box center [216, 24] width 13 height 13
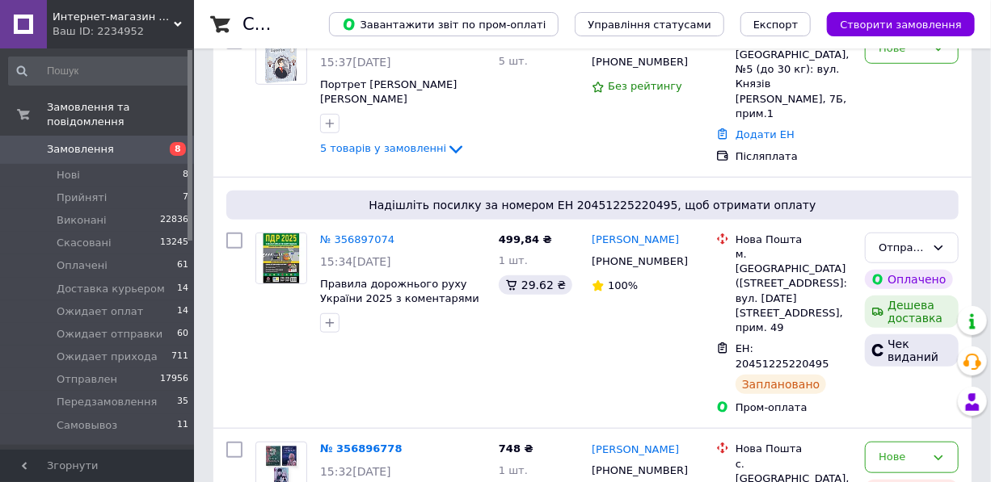
scroll to position [440, 0]
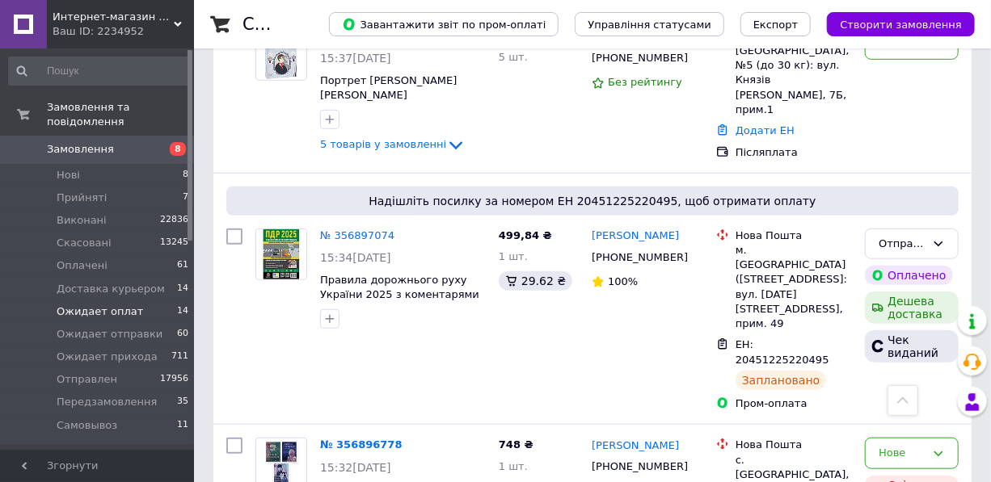
drag, startPoint x: 120, startPoint y: 293, endPoint x: 141, endPoint y: 288, distance: 21.6
click at [119, 305] on span "Ожидает оплат" at bounding box center [100, 312] width 86 height 15
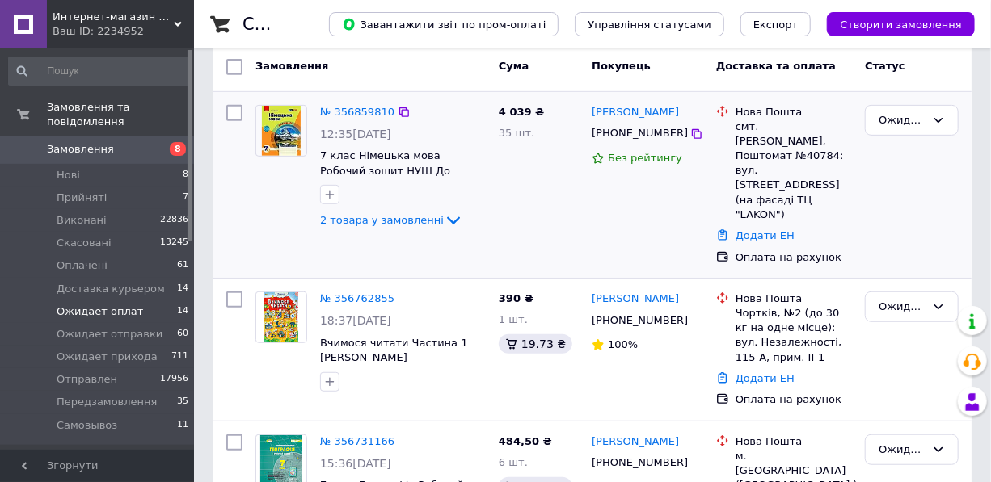
scroll to position [367, 0]
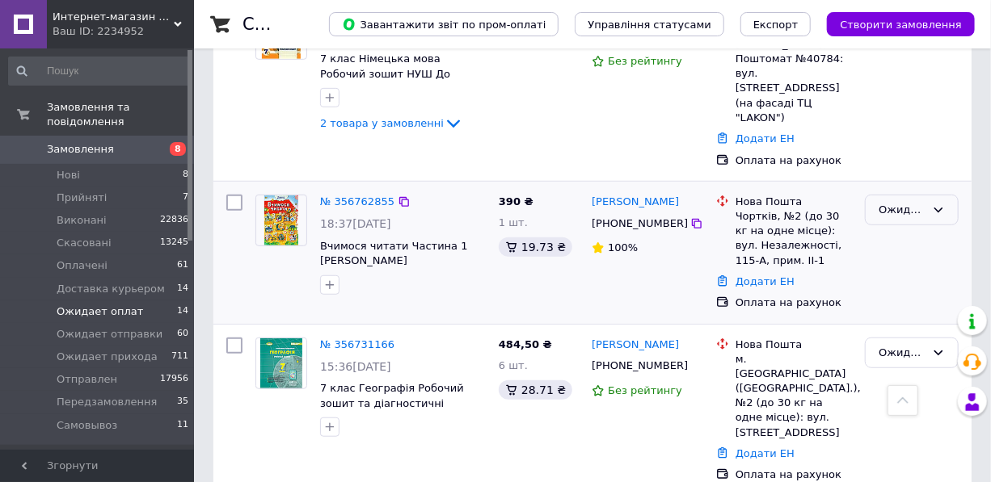
click at [918, 202] on div "Ожидает оплат" at bounding box center [901, 210] width 47 height 17
click at [904, 318] on li "Оплачено" at bounding box center [912, 333] width 92 height 30
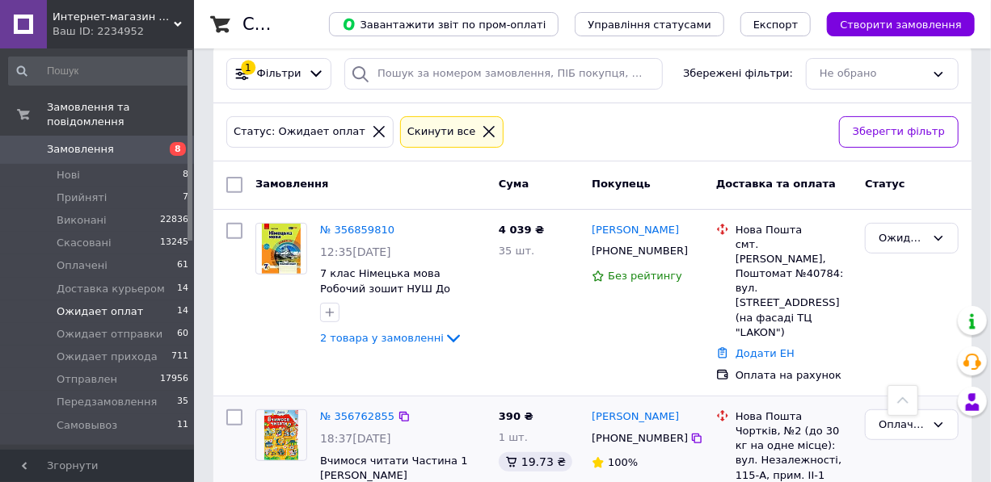
scroll to position [146, 0]
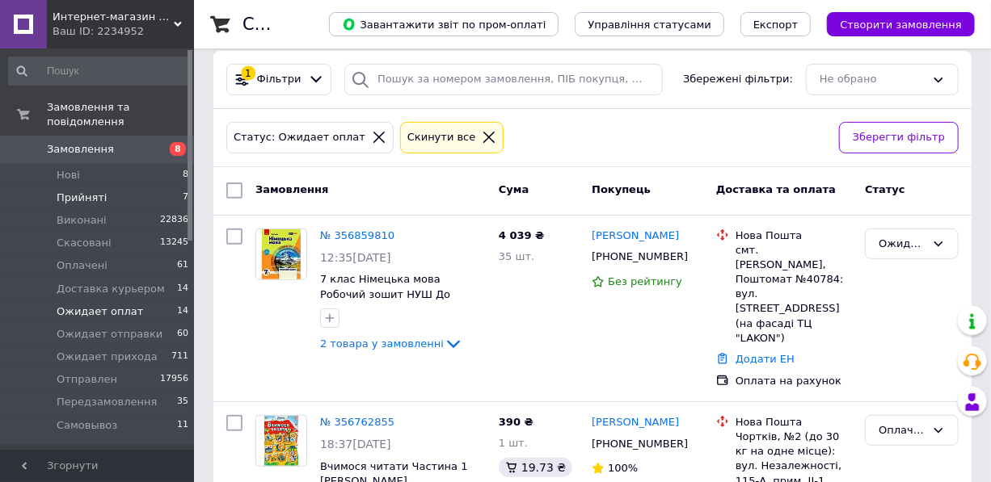
click at [88, 191] on span "Прийняті" at bounding box center [82, 198] width 50 height 15
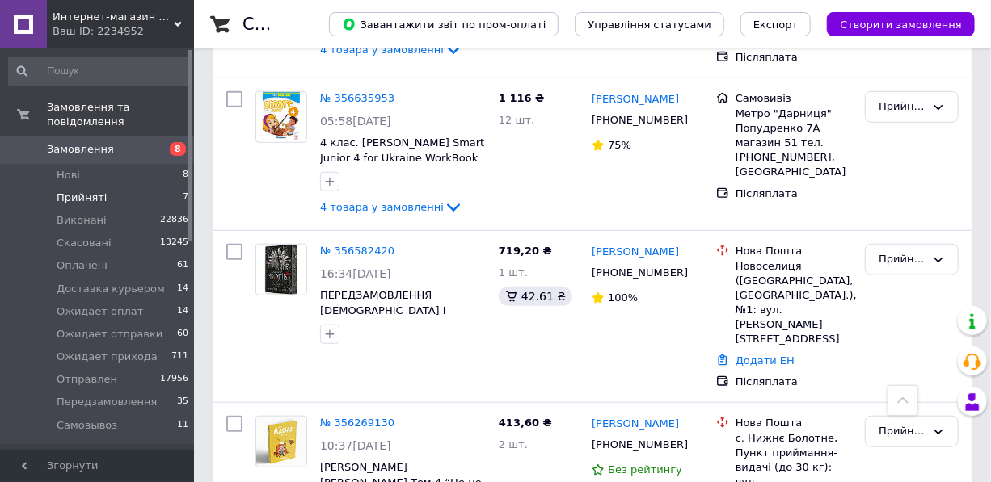
click at [98, 142] on span "Замовлення" at bounding box center [80, 149] width 67 height 15
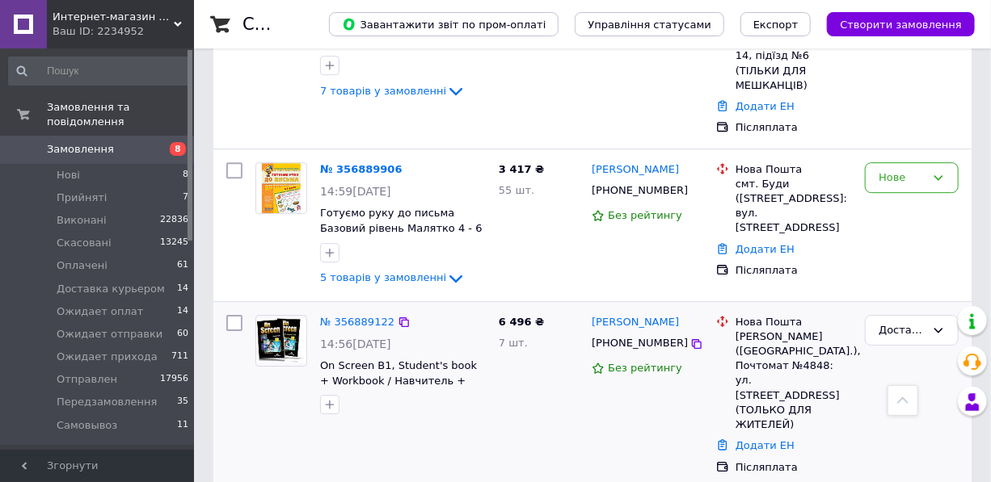
scroll to position [2204, 0]
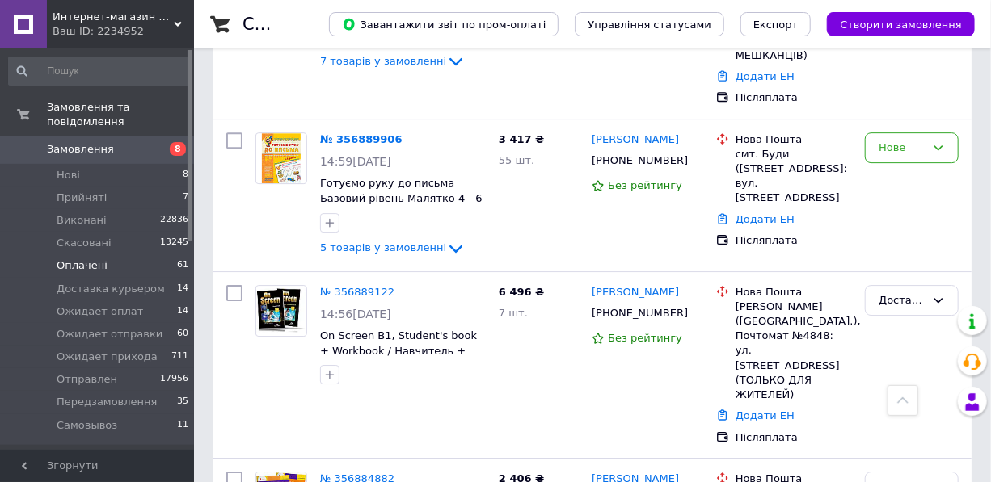
click at [99, 259] on span "Оплачені" at bounding box center [82, 266] width 51 height 15
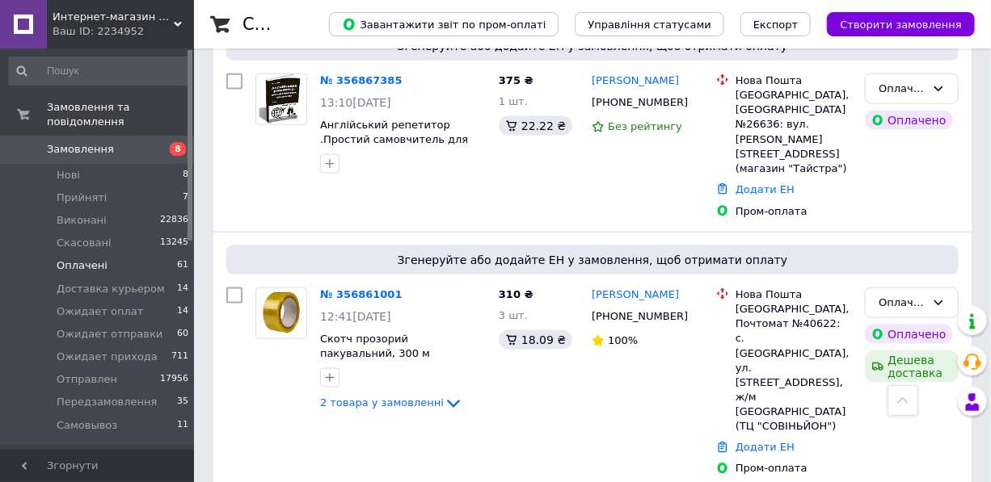
scroll to position [954, 0]
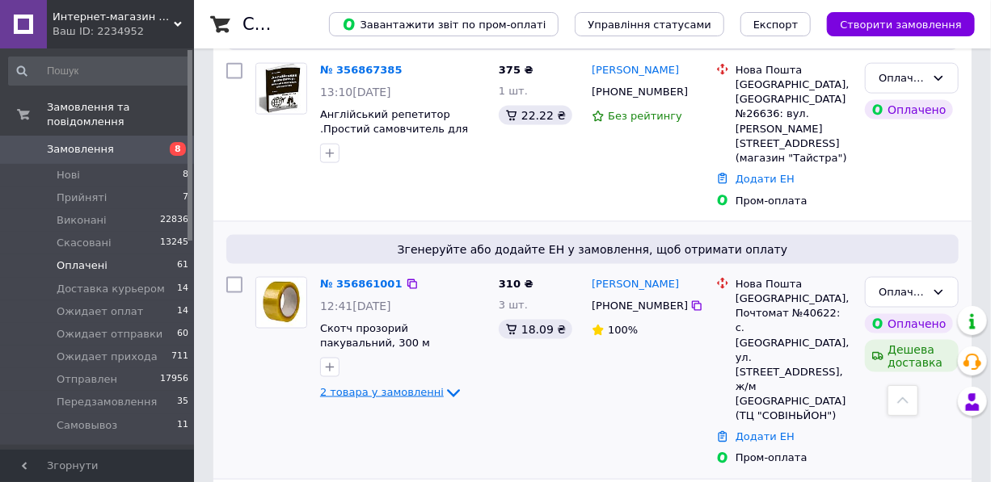
click at [444, 384] on icon at bounding box center [453, 393] width 19 height 19
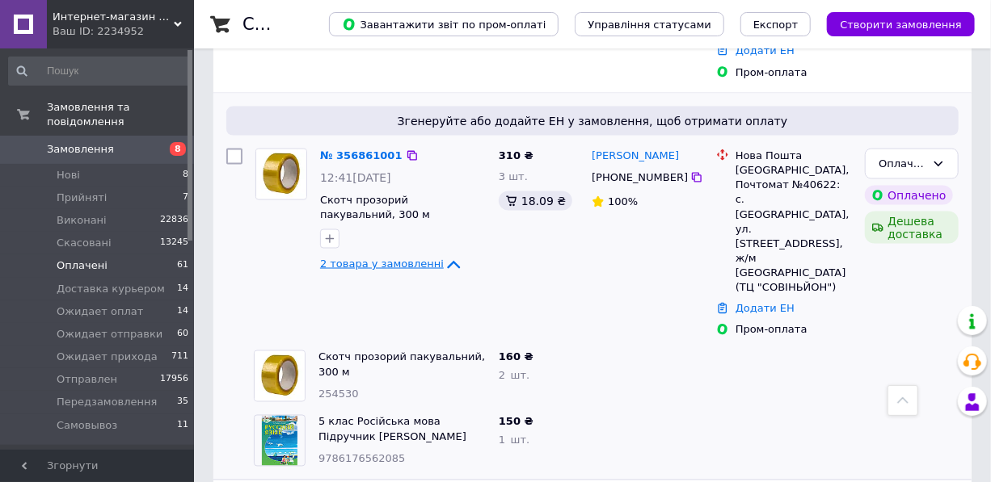
scroll to position [1102, 0]
